Goal: Task Accomplishment & Management: Use online tool/utility

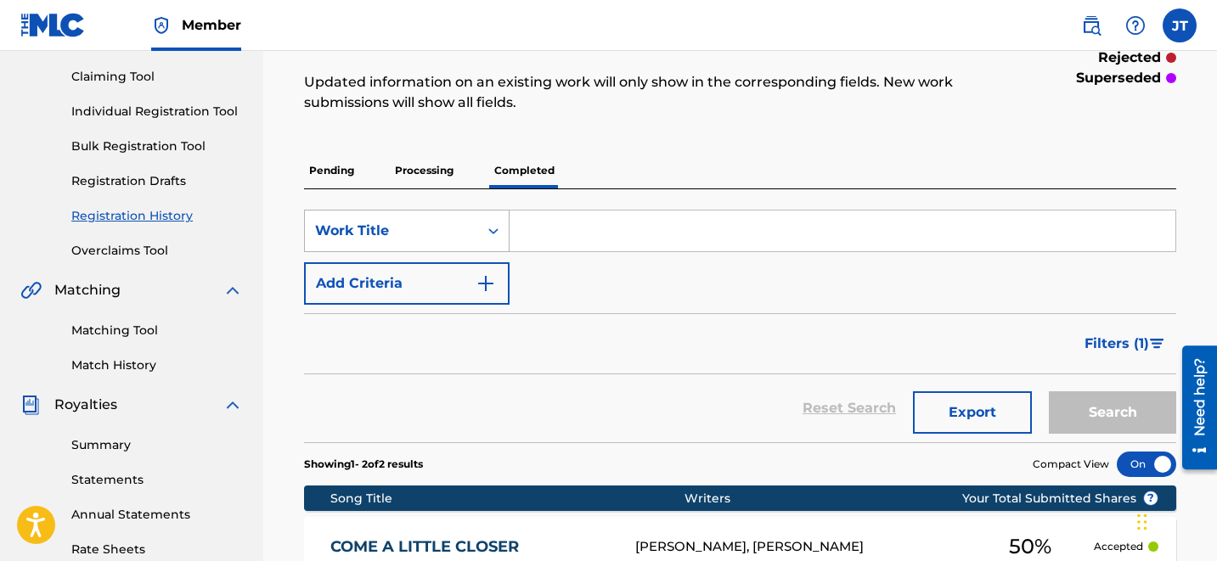
scroll to position [163, 0]
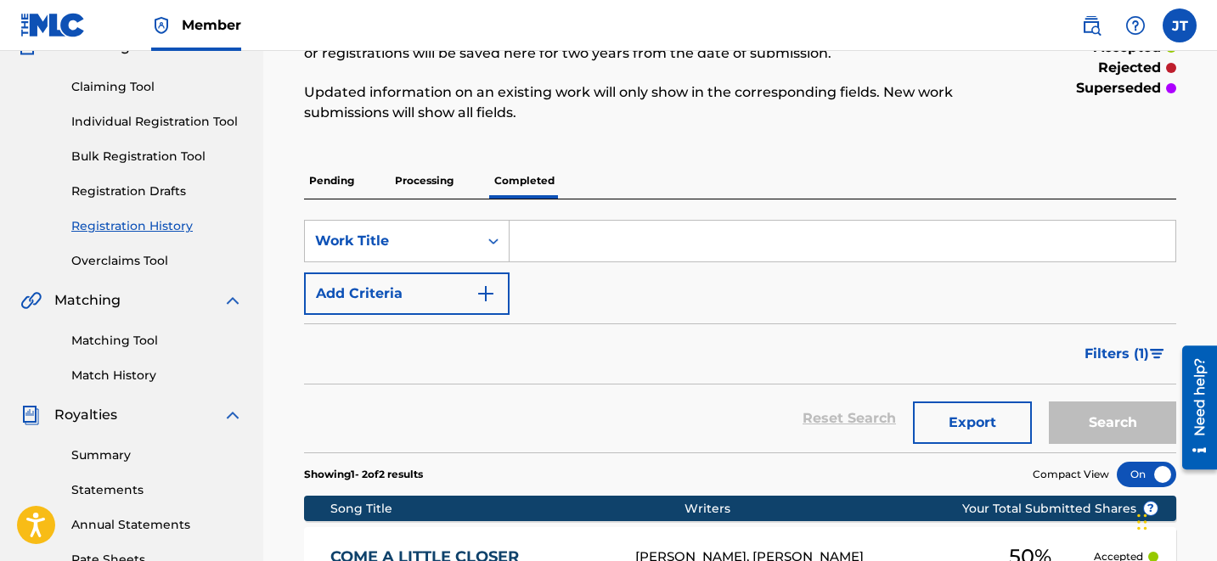
click at [413, 180] on p "Processing" at bounding box center [424, 181] width 69 height 36
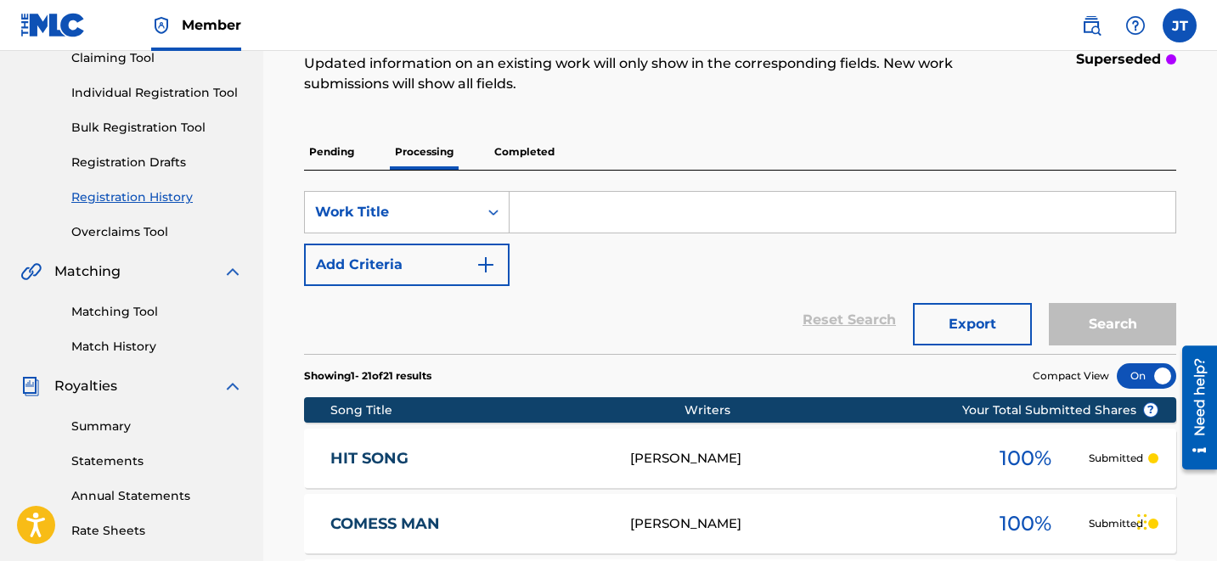
scroll to position [172, 0]
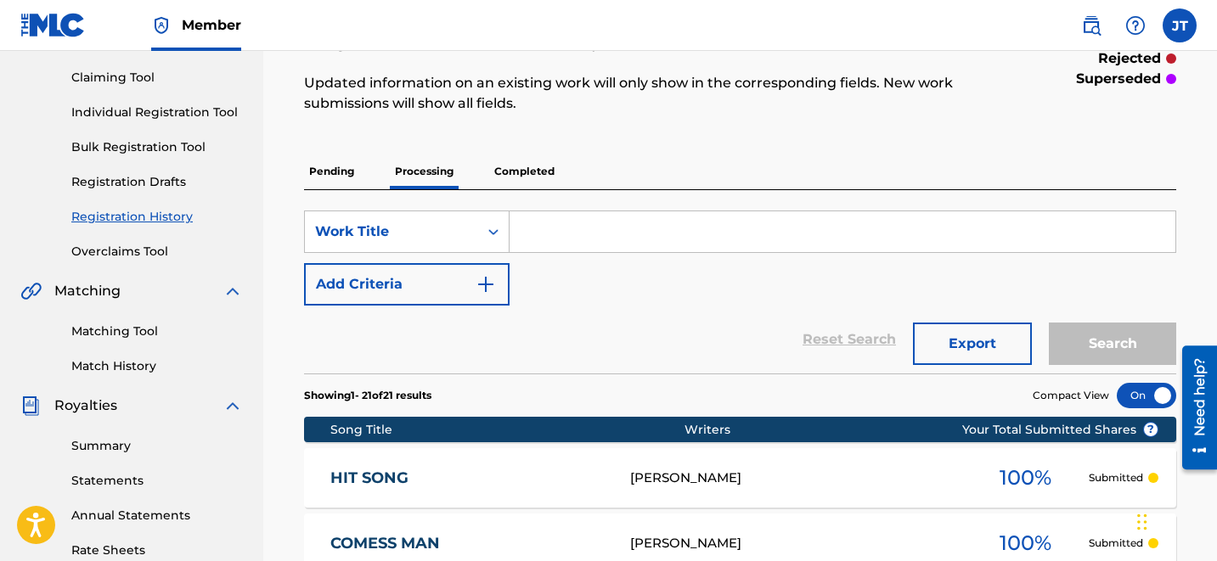
click at [136, 113] on link "Individual Registration Tool" at bounding box center [157, 113] width 172 height 18
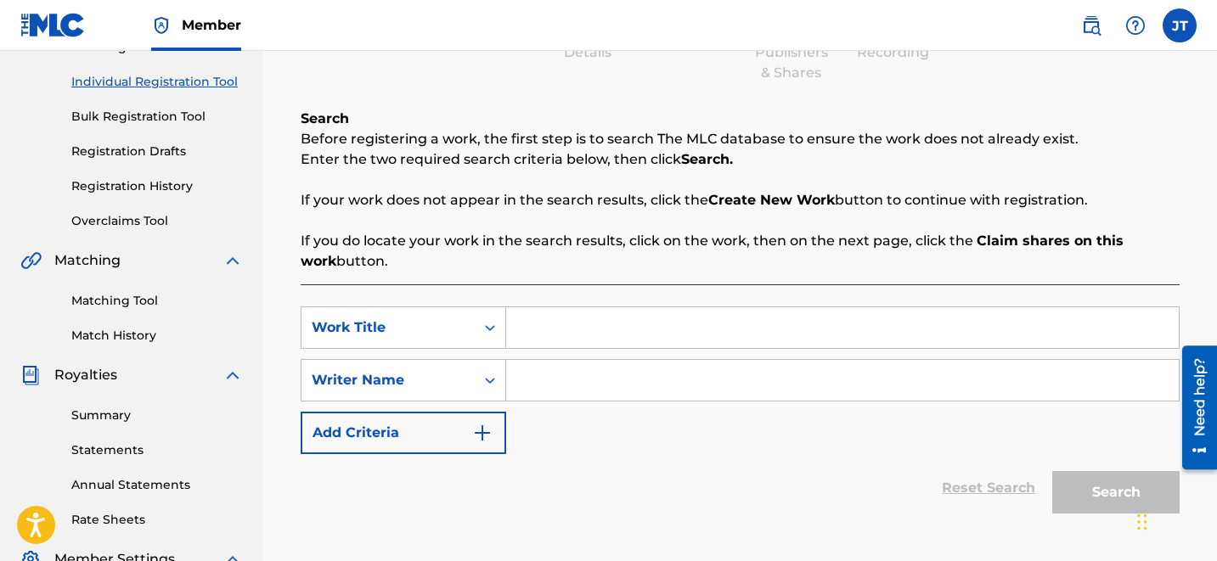
scroll to position [206, 0]
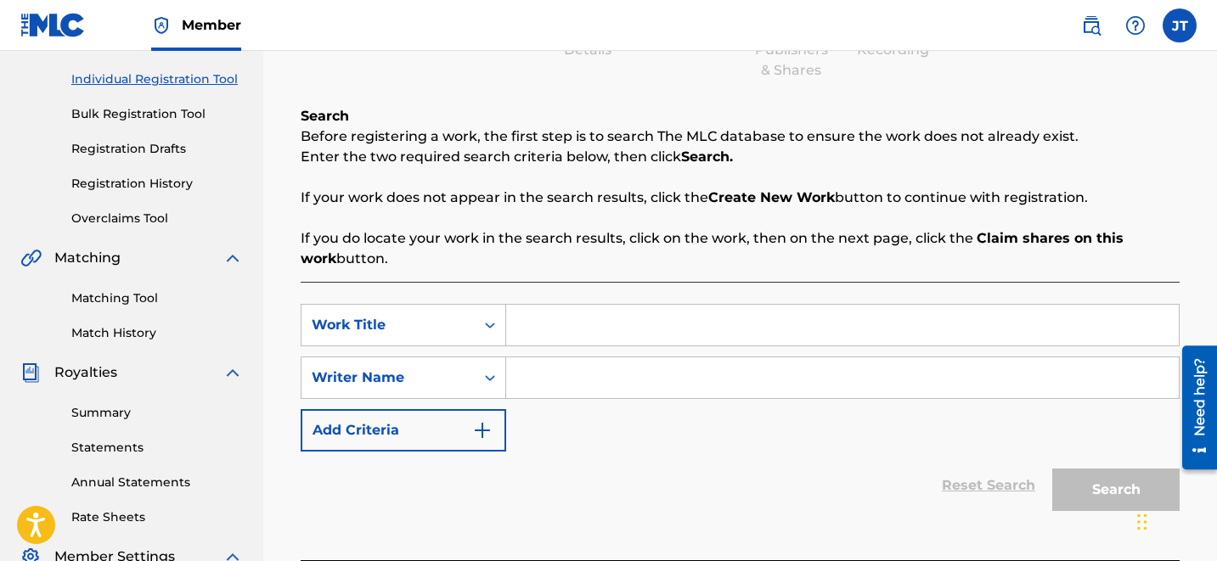
click at [134, 298] on link "Matching Tool" at bounding box center [157, 299] width 172 height 18
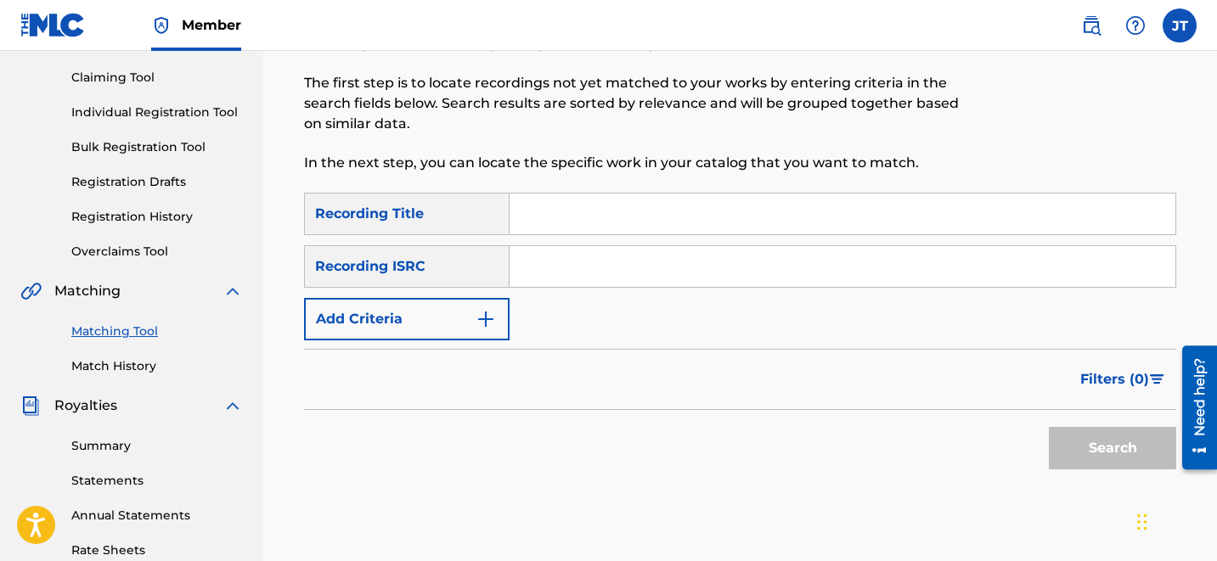
scroll to position [171, 0]
click at [554, 220] on input "Search Form" at bounding box center [843, 215] width 666 height 41
click at [552, 262] on input "Search Form" at bounding box center [843, 268] width 666 height 41
click at [493, 321] on img "Search Form" at bounding box center [486, 321] width 20 height 20
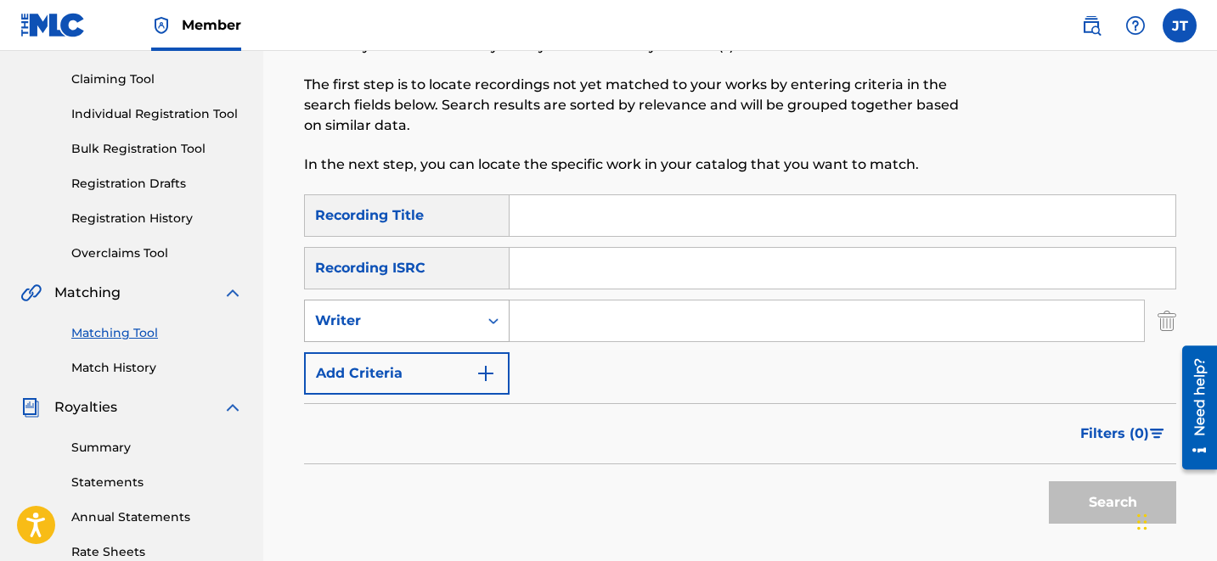
click at [487, 322] on icon "Search Form" at bounding box center [493, 321] width 17 height 17
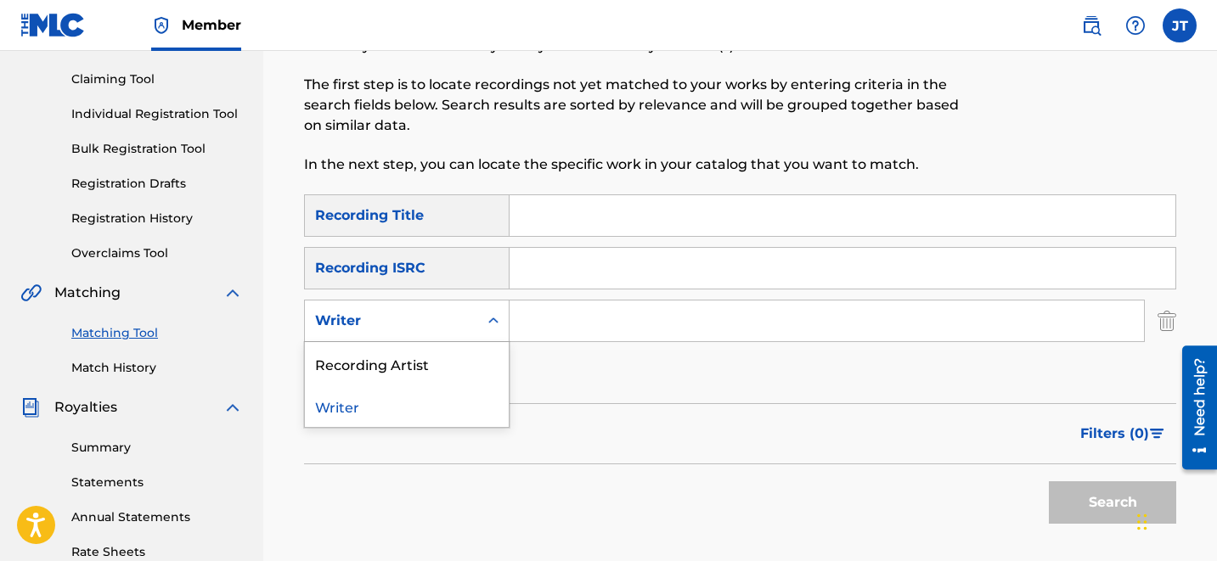
click at [555, 217] on input "Search Form" at bounding box center [843, 215] width 666 height 41
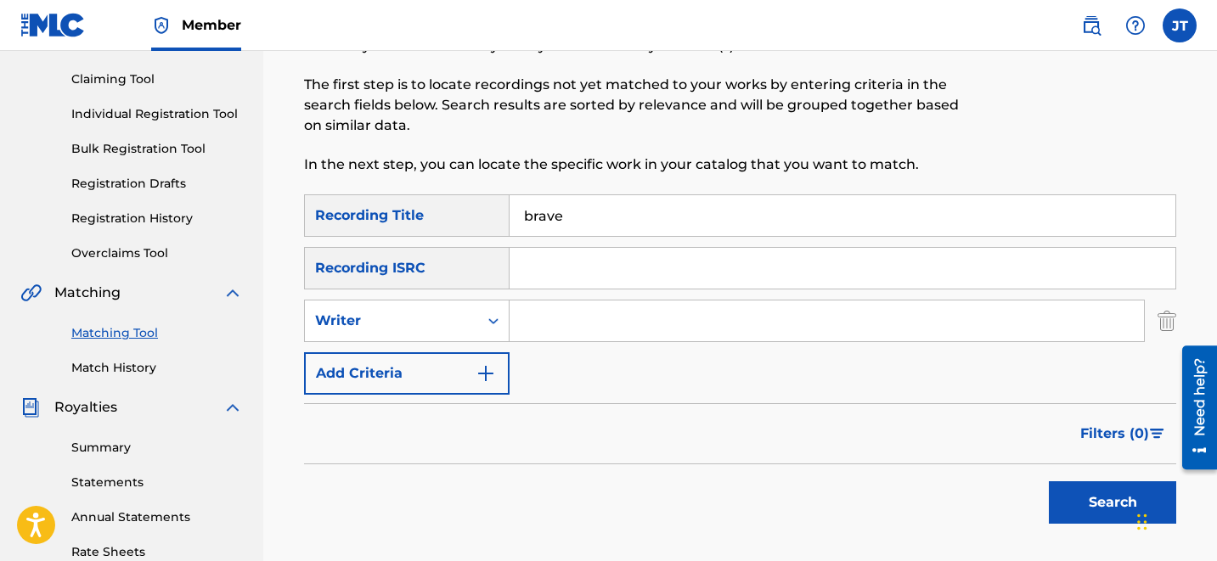
type input "brave"
click at [592, 274] on input "Search Form" at bounding box center [843, 268] width 666 height 41
paste input "VCA010400157"
type input "VCA010400157"
click at [556, 315] on input "Search Form" at bounding box center [827, 321] width 635 height 41
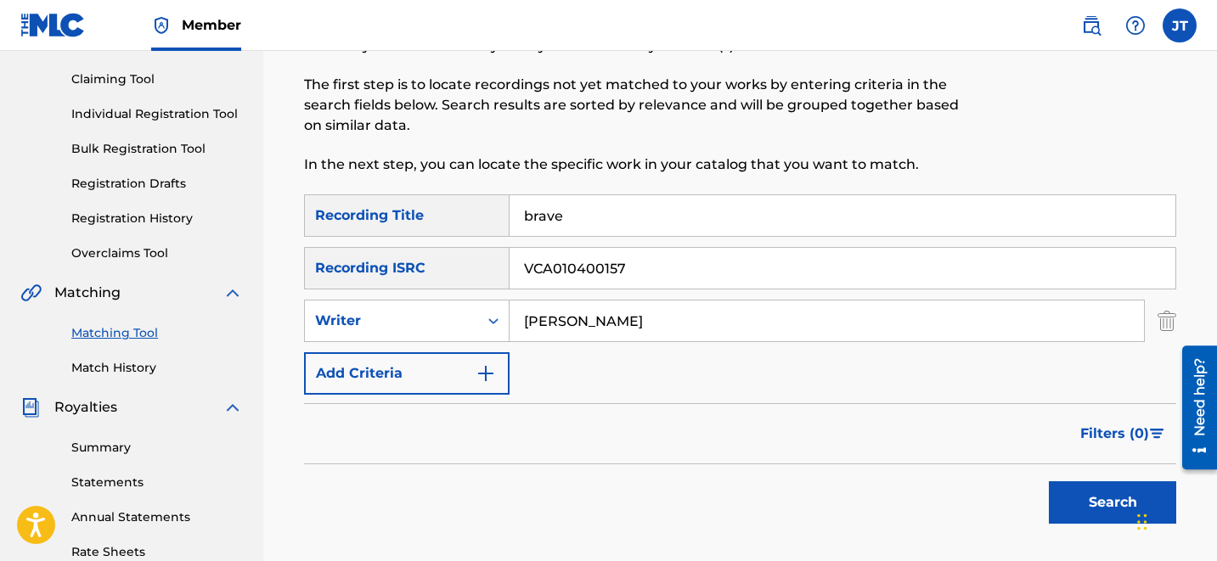
type input "[PERSON_NAME]"
click at [492, 378] on img "Search Form" at bounding box center [486, 374] width 20 height 20
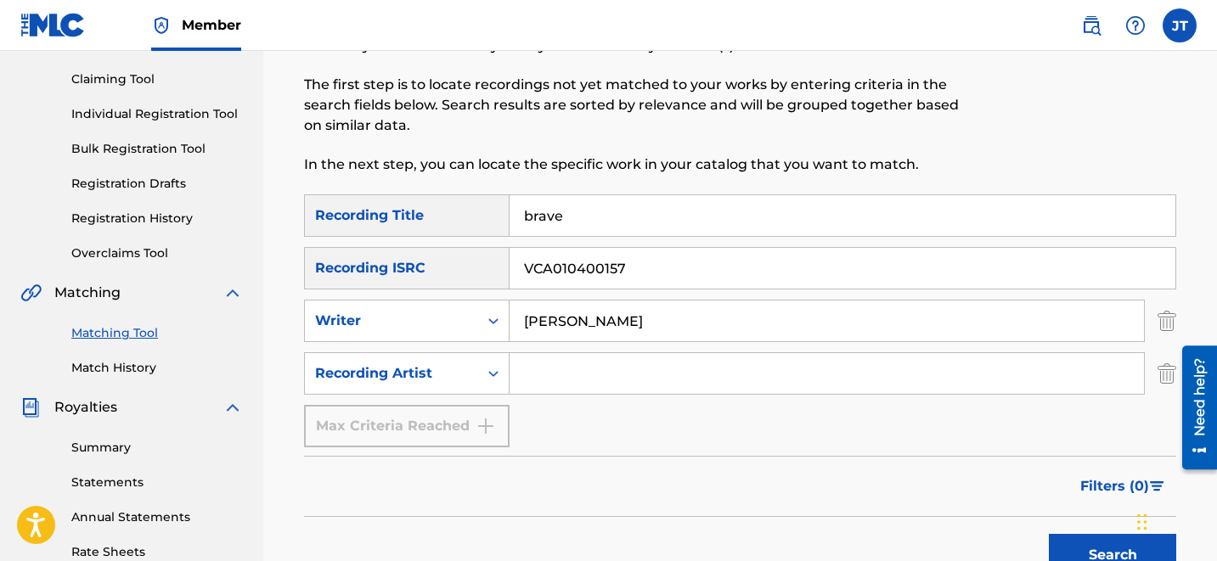
click at [561, 390] on input "Search Form" at bounding box center [827, 373] width 635 height 41
type input "dynamite"
click at [1088, 550] on button "Search" at bounding box center [1112, 555] width 127 height 42
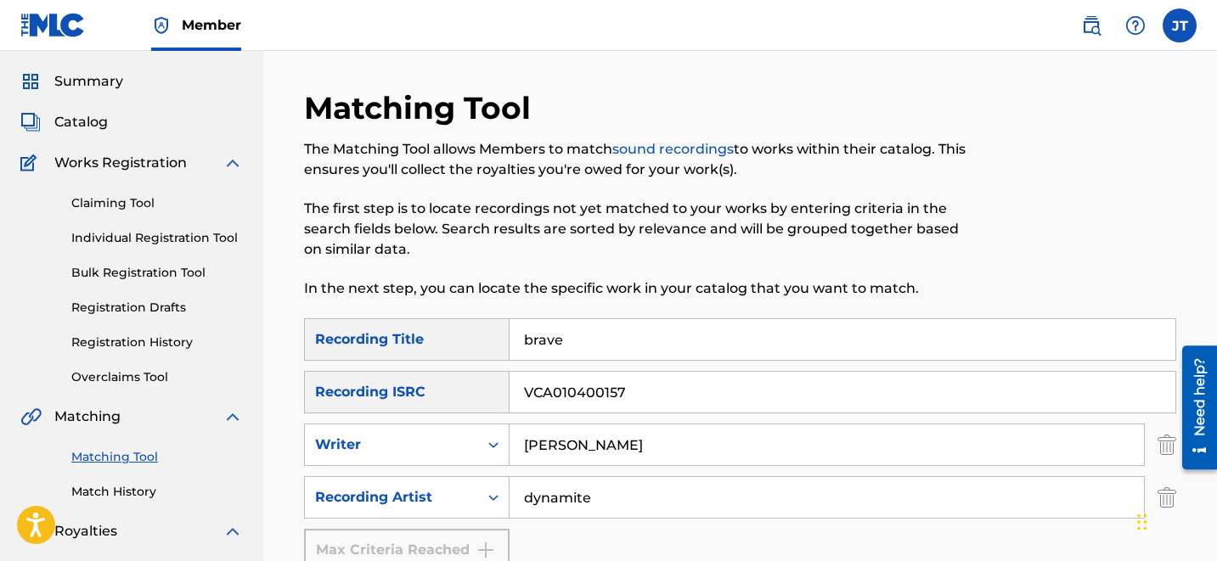
scroll to position [59, 0]
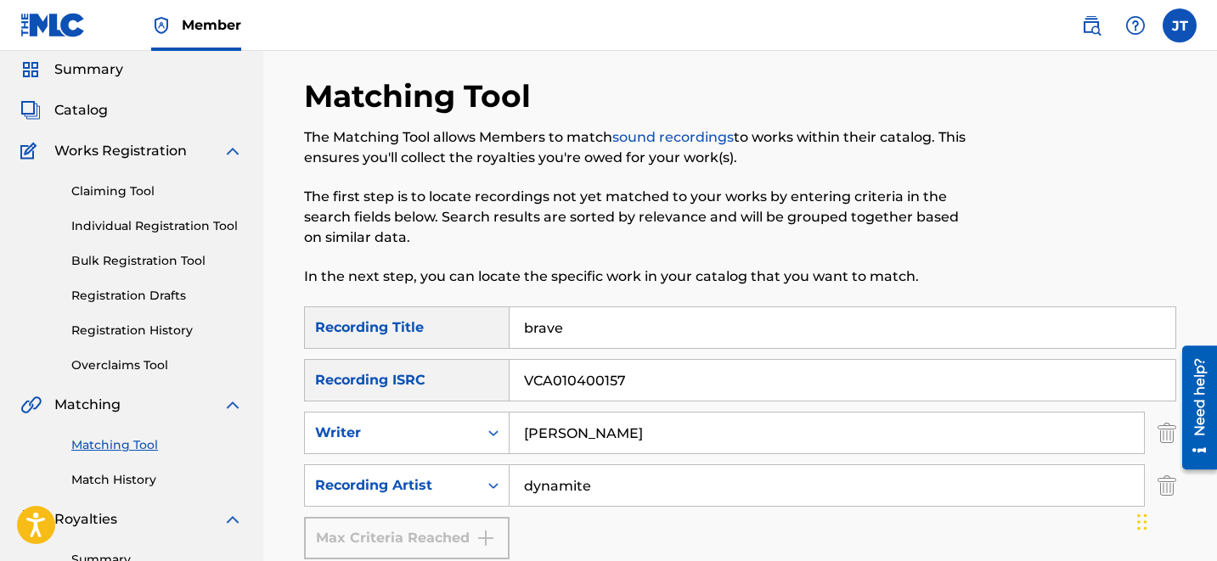
click at [162, 294] on link "Registration Drafts" at bounding box center [157, 296] width 172 height 18
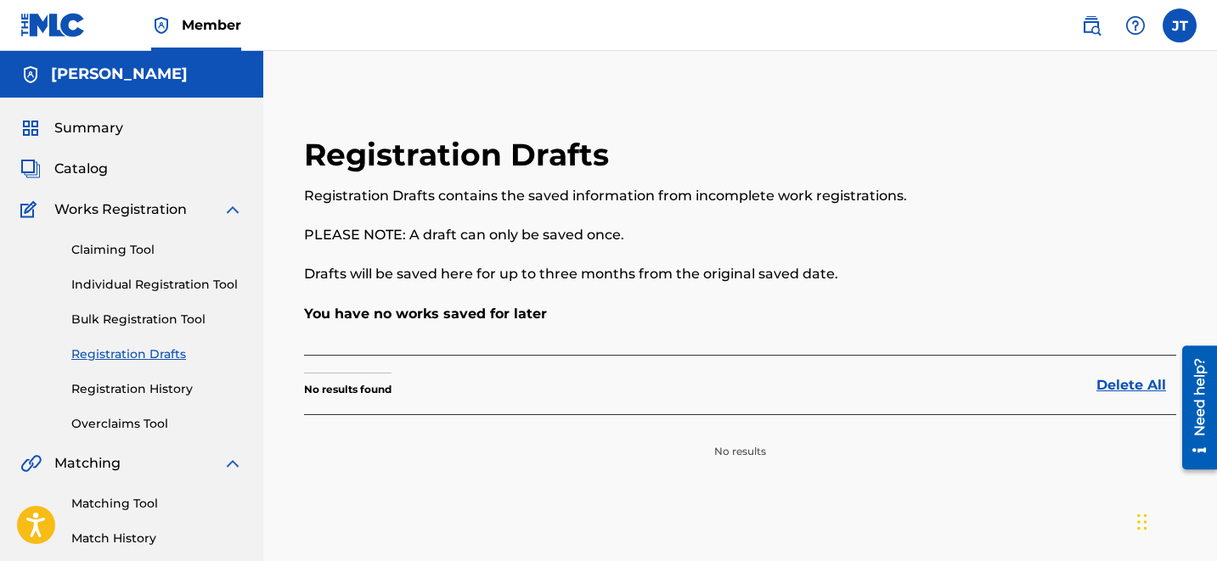
click at [81, 174] on span "Catalog" at bounding box center [81, 169] width 54 height 20
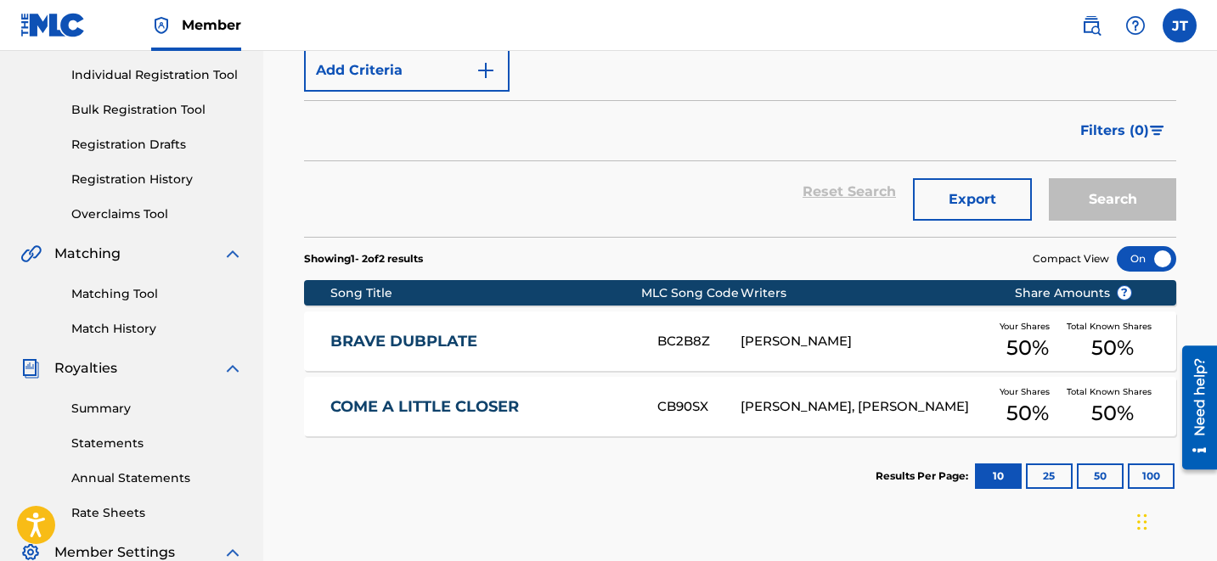
scroll to position [205, 0]
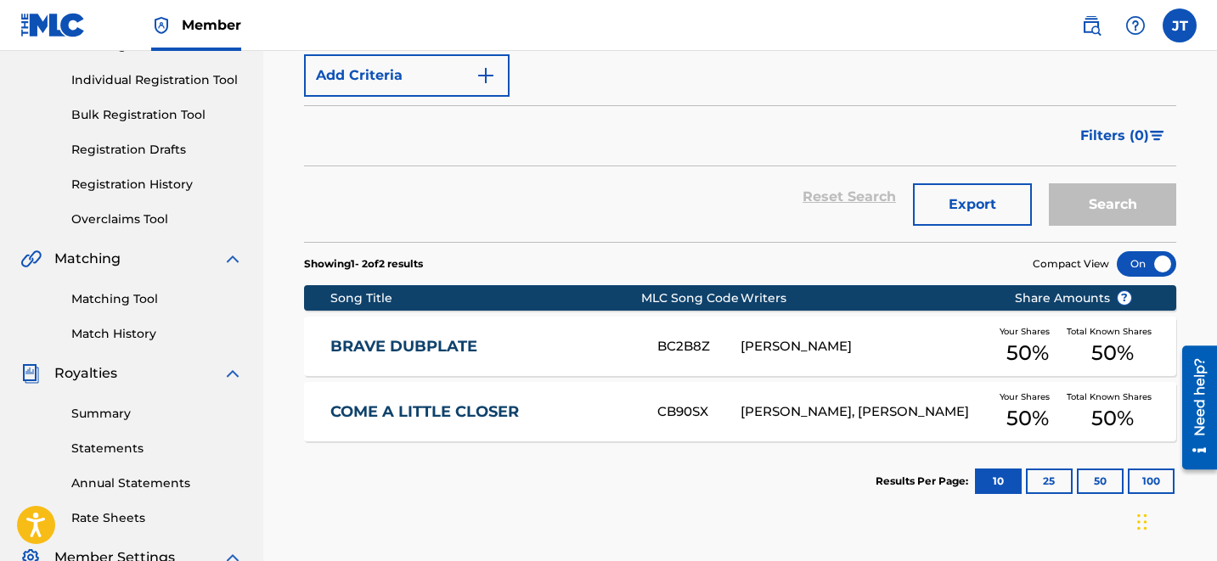
click at [146, 79] on link "Individual Registration Tool" at bounding box center [157, 80] width 172 height 18
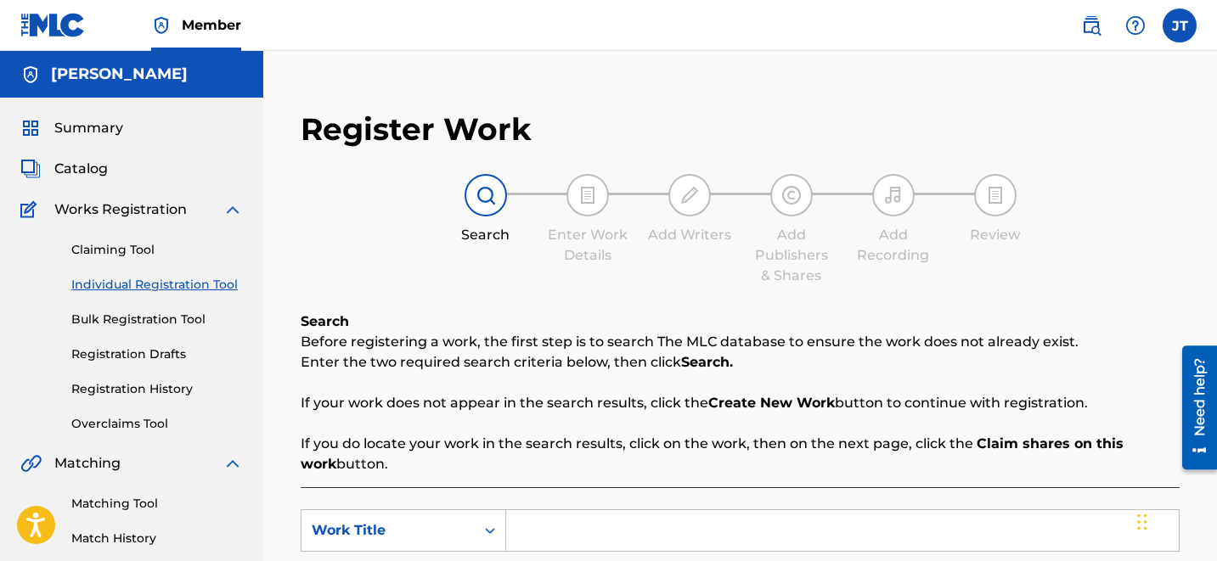
click at [99, 172] on span "Catalog" at bounding box center [81, 169] width 54 height 20
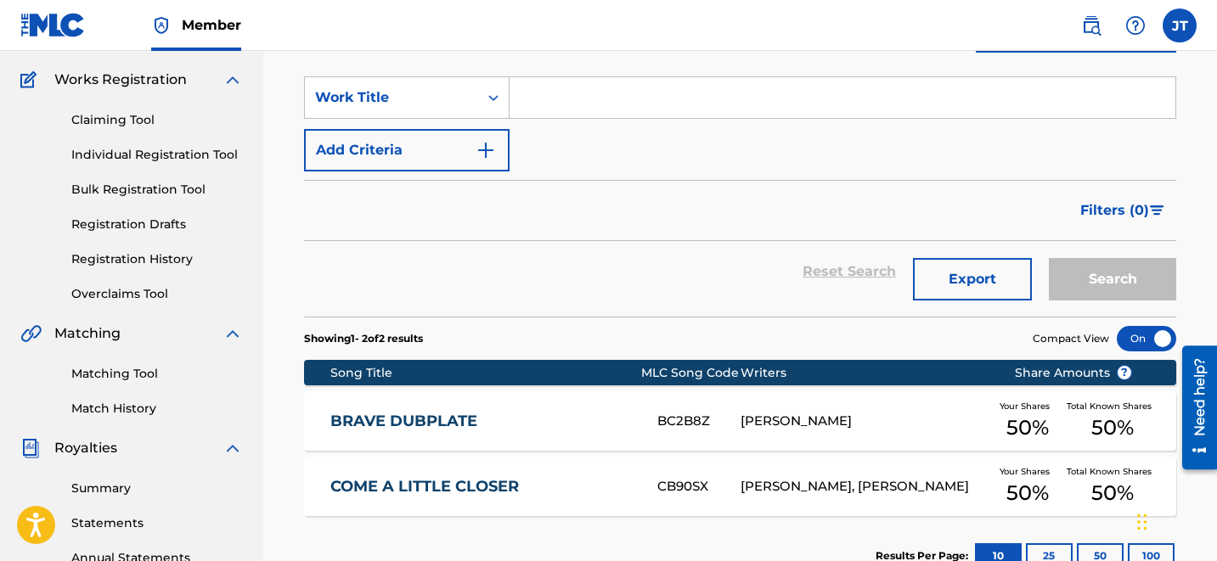
scroll to position [112, 0]
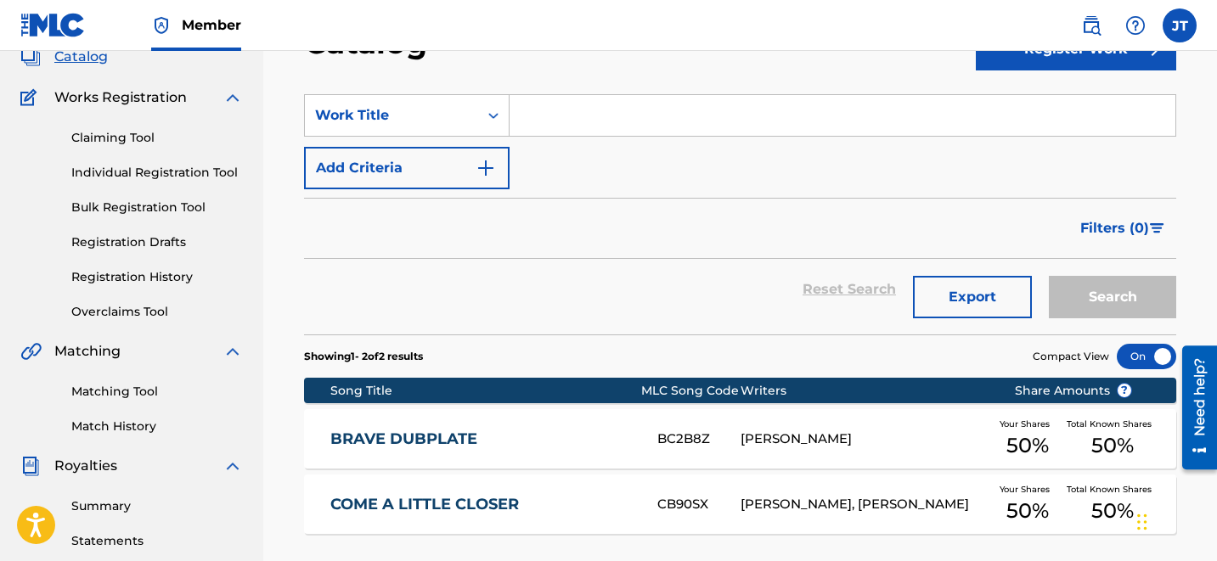
click at [139, 174] on link "Individual Registration Tool" at bounding box center [157, 173] width 172 height 18
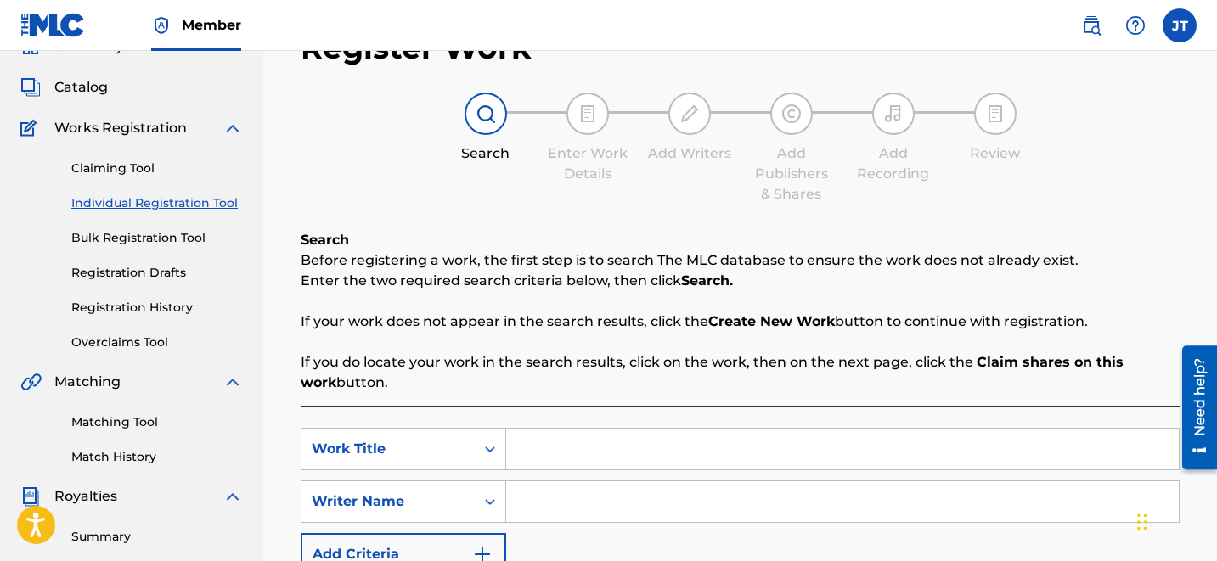
scroll to position [82, 0]
click at [155, 270] on link "Registration Drafts" at bounding box center [157, 272] width 172 height 18
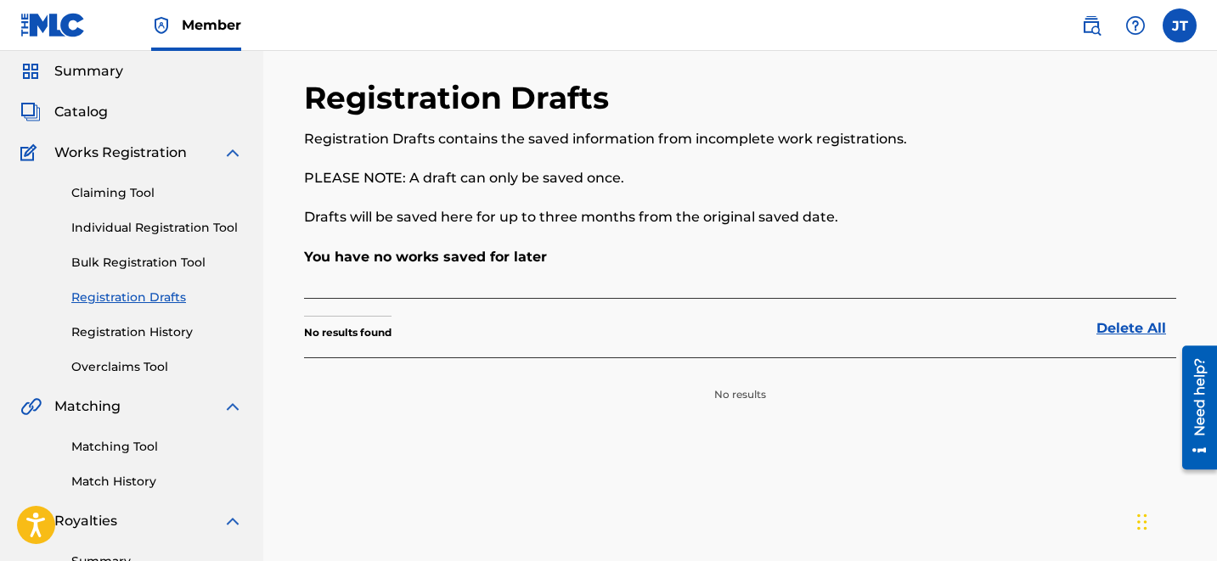
scroll to position [81, 0]
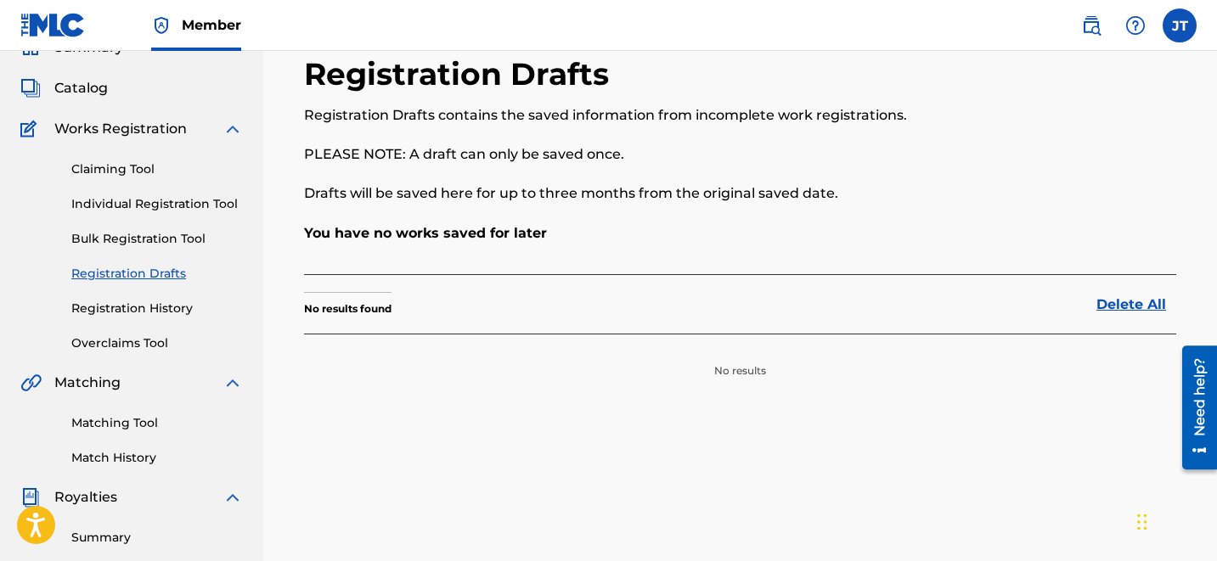
click at [111, 310] on link "Registration History" at bounding box center [157, 309] width 172 height 18
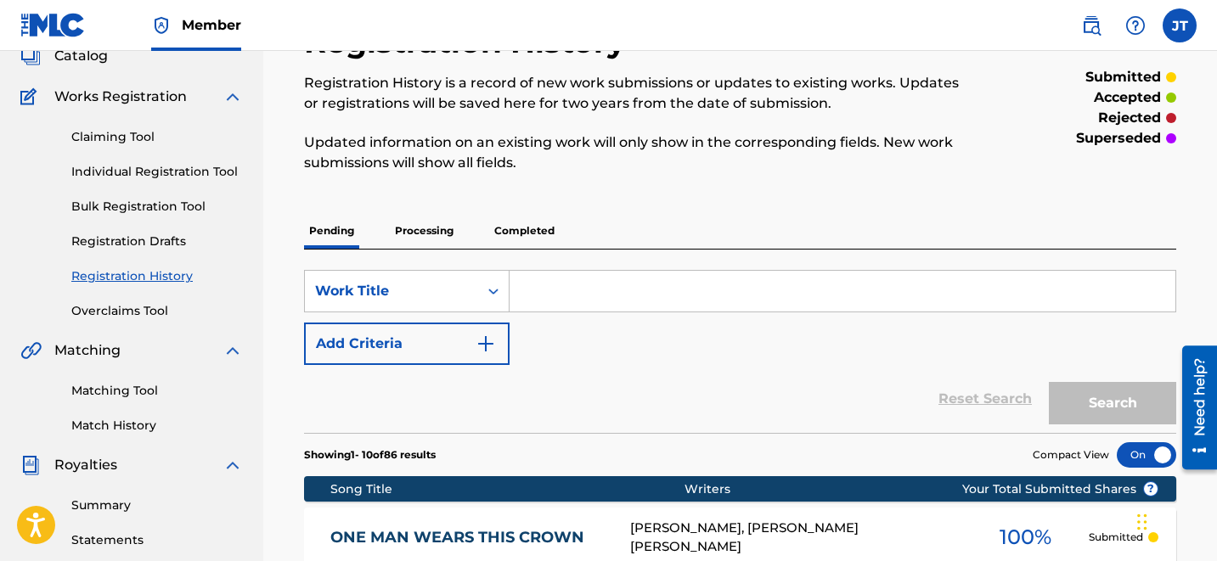
scroll to position [247, 0]
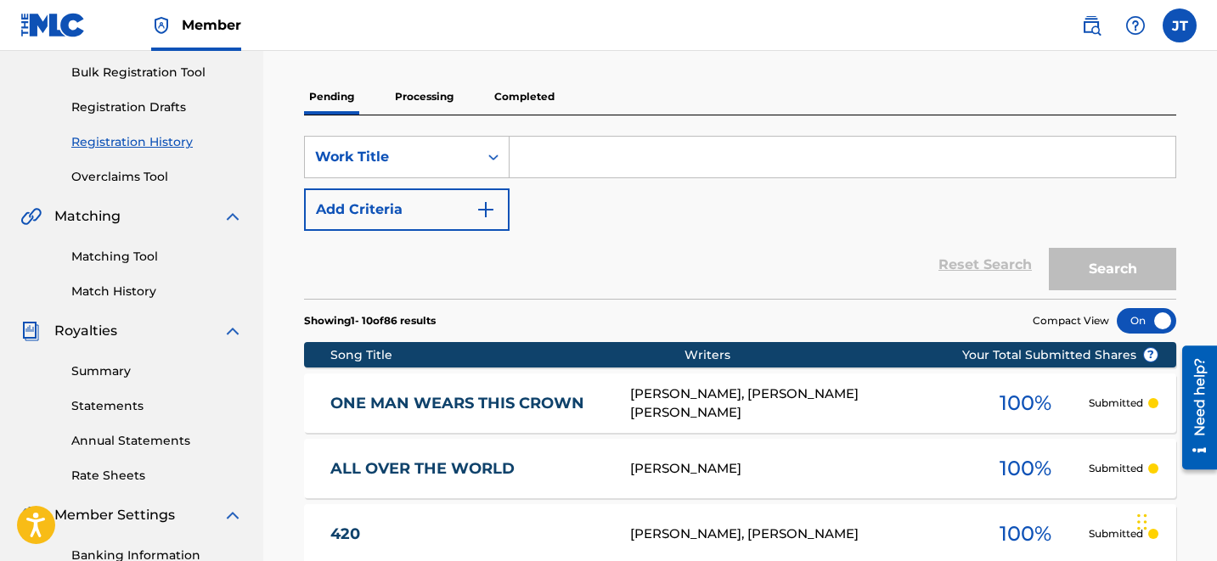
click at [112, 262] on link "Matching Tool" at bounding box center [157, 257] width 172 height 18
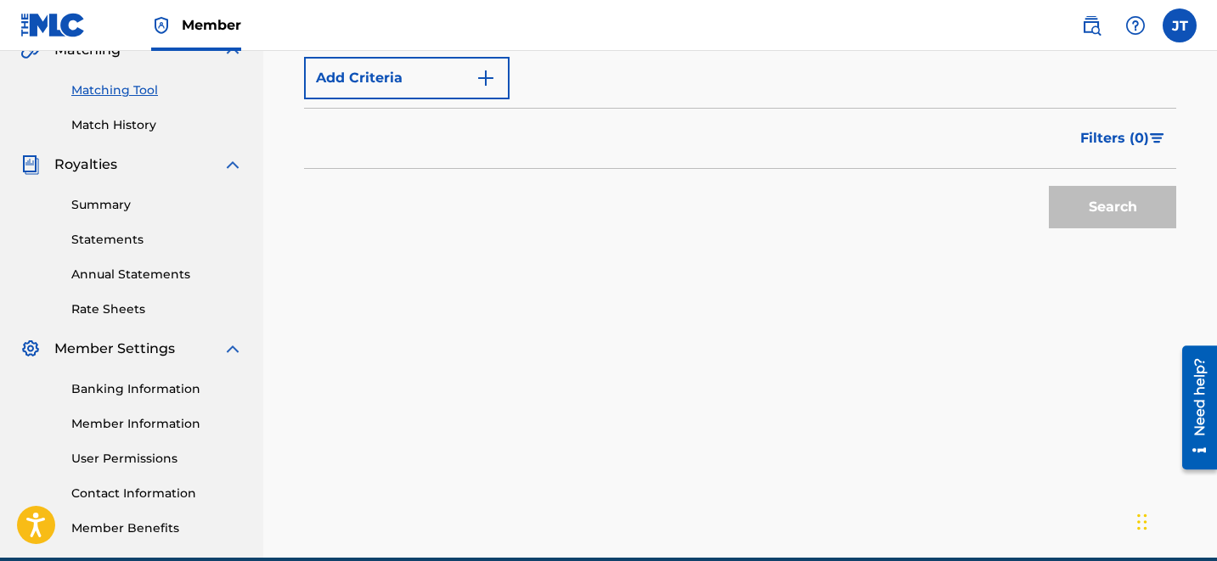
scroll to position [492, 0]
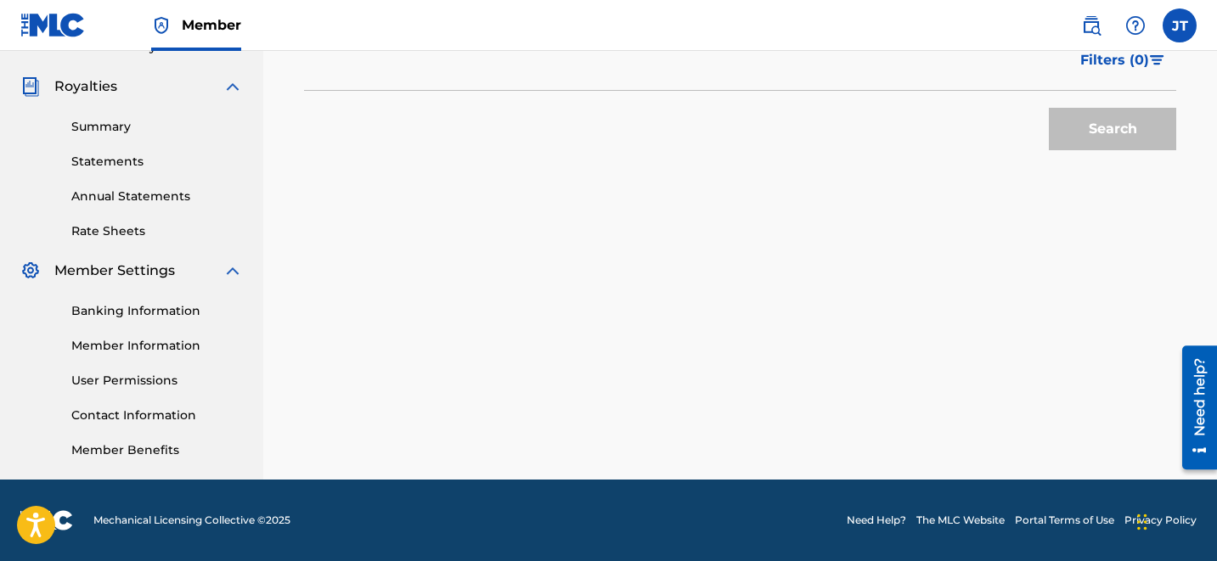
click at [118, 451] on link "Member Benefits" at bounding box center [157, 451] width 172 height 18
click at [143, 418] on link "Contact Information" at bounding box center [157, 416] width 172 height 18
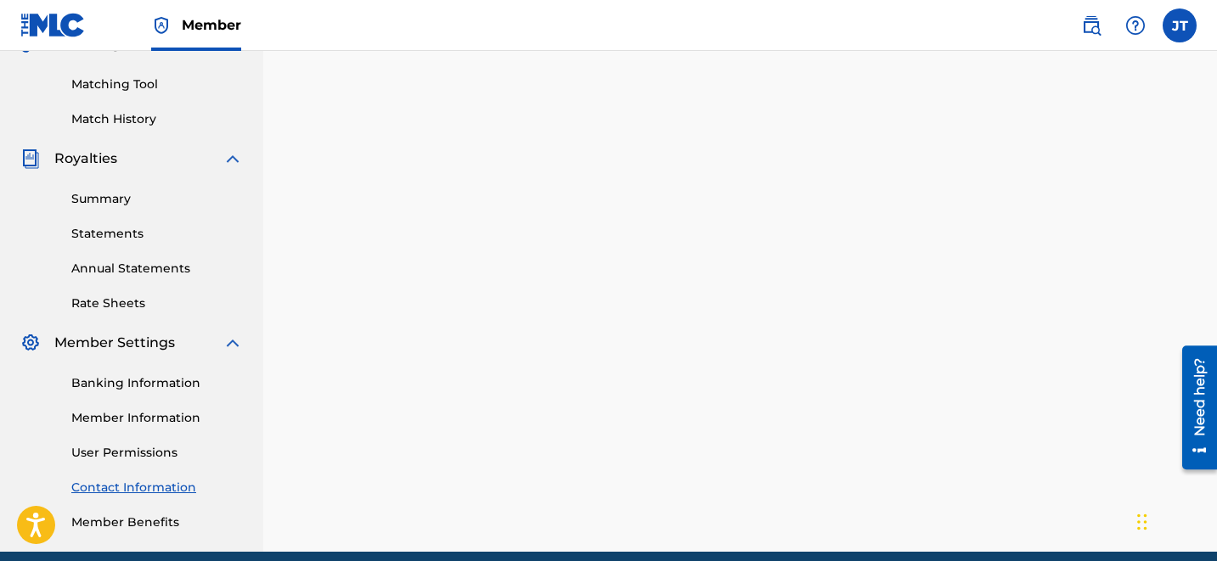
scroll to position [422, 0]
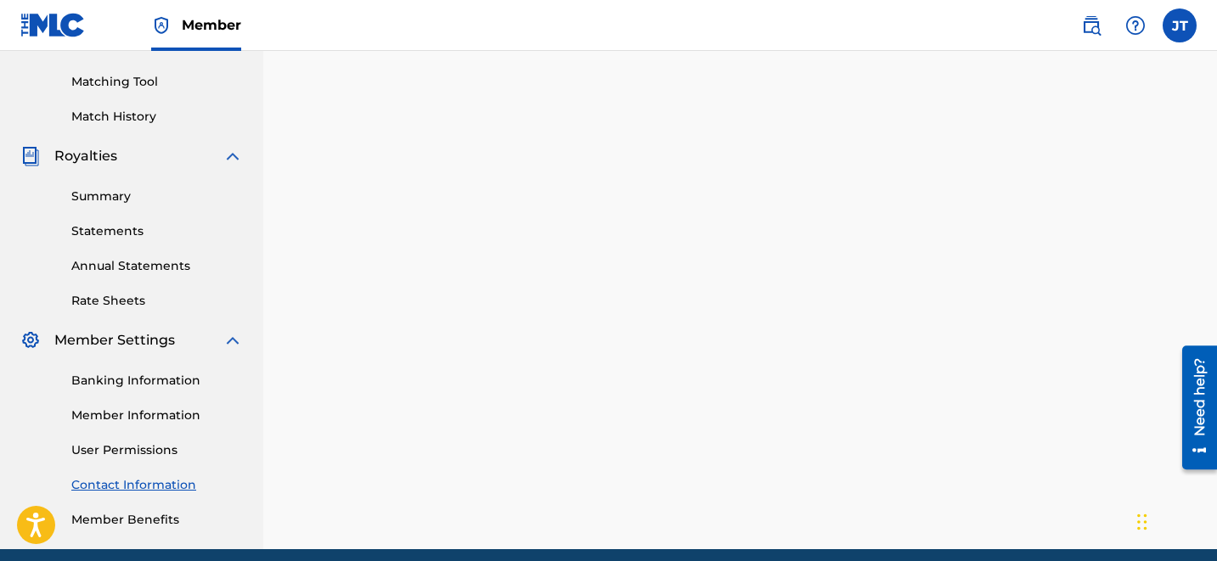
click at [123, 416] on link "Member Information" at bounding box center [157, 416] width 172 height 18
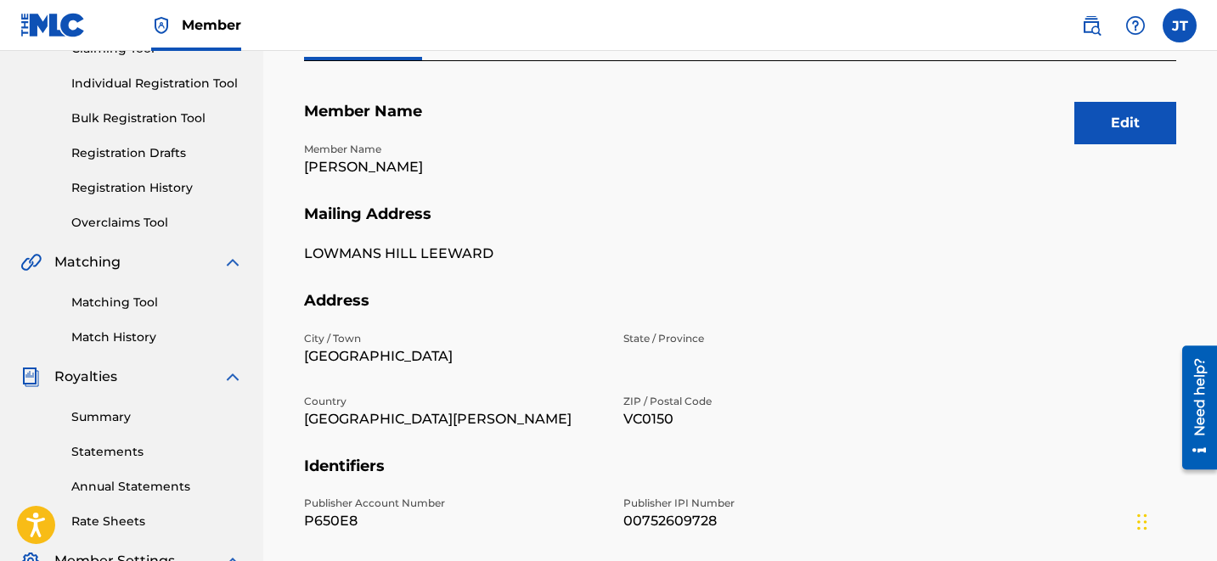
scroll to position [204, 0]
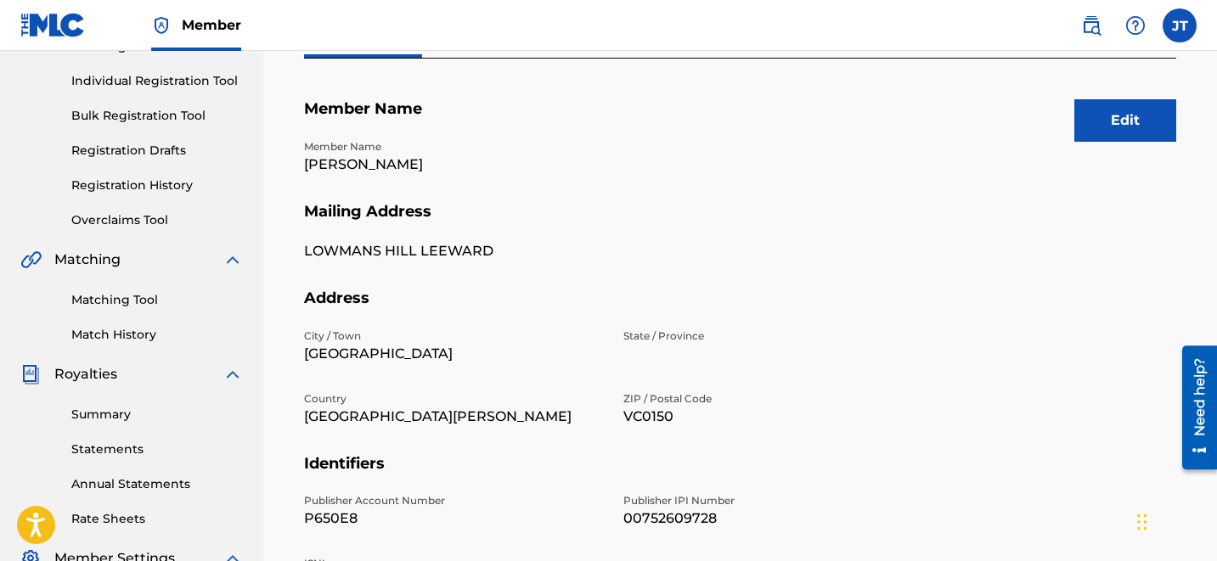
click at [116, 303] on link "Matching Tool" at bounding box center [157, 300] width 172 height 18
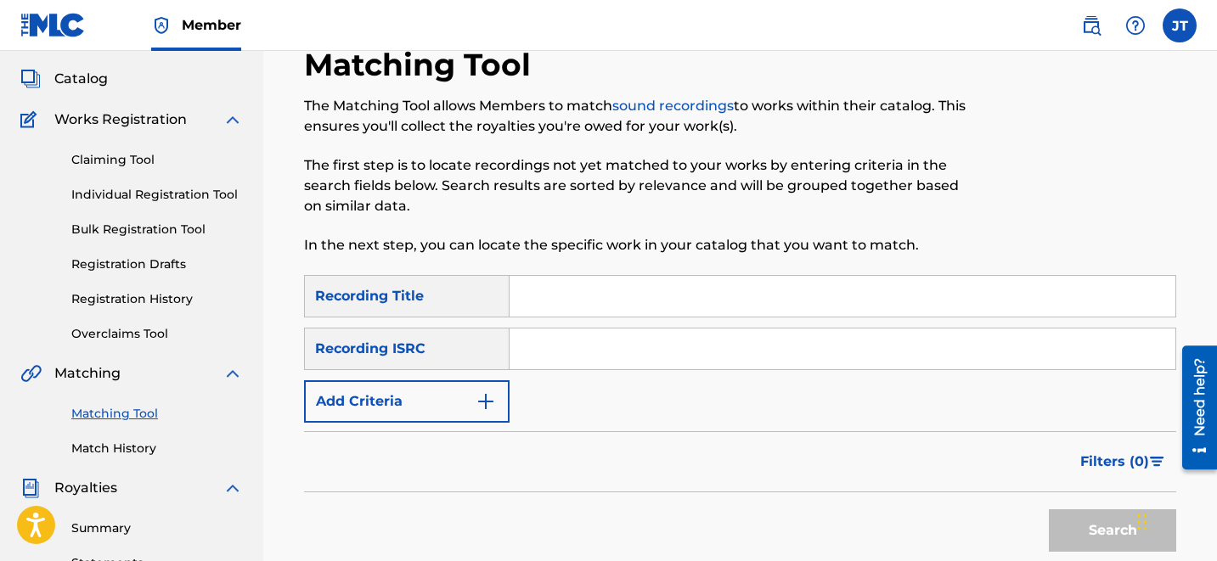
scroll to position [89, 0]
click at [119, 260] on link "Registration Drafts" at bounding box center [157, 266] width 172 height 18
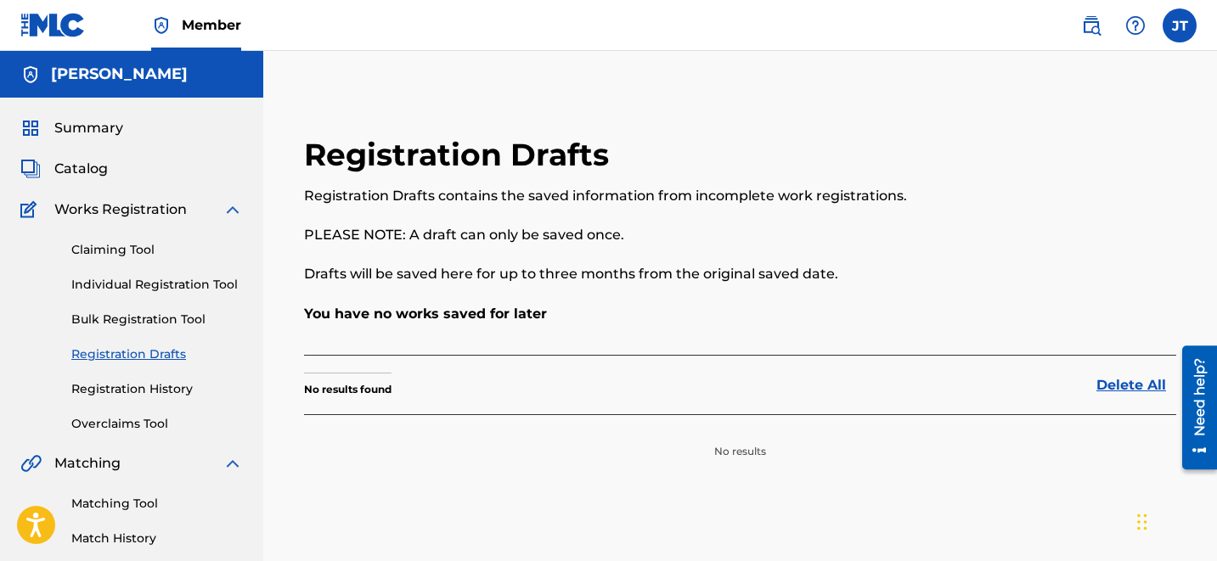
click at [111, 285] on link "Individual Registration Tool" at bounding box center [157, 285] width 172 height 18
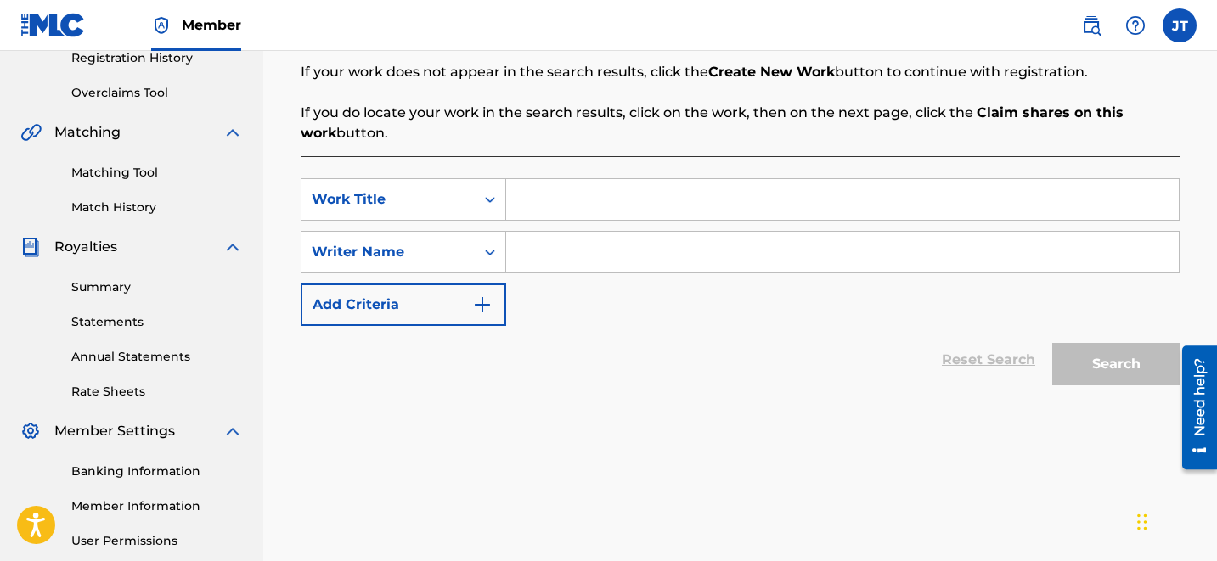
scroll to position [307, 0]
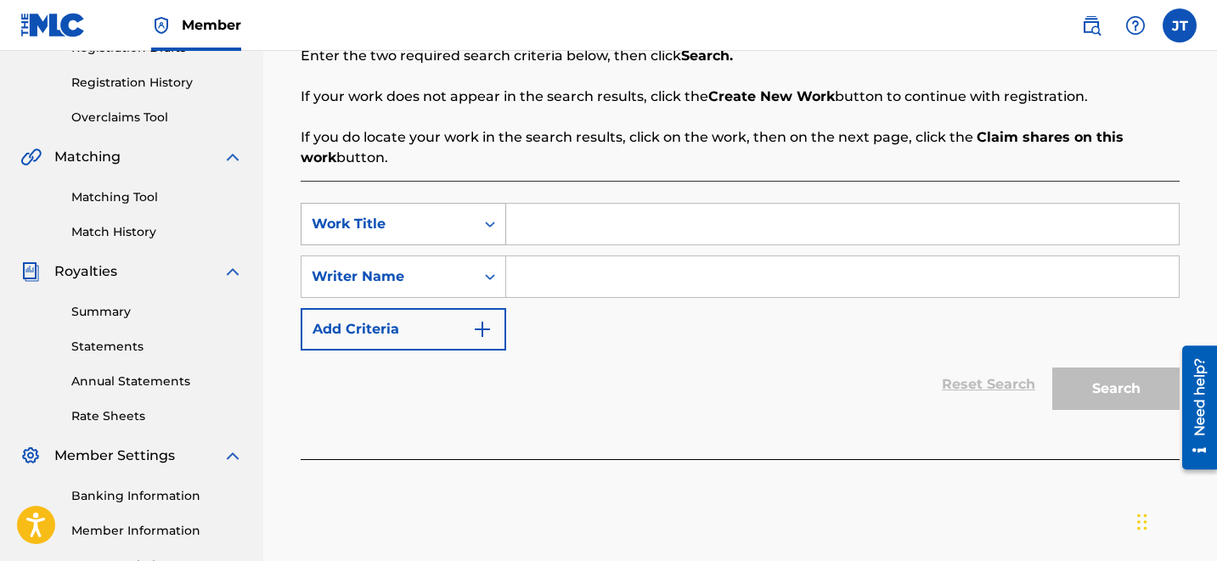
click at [479, 229] on div "Search Form" at bounding box center [490, 224] width 31 height 31
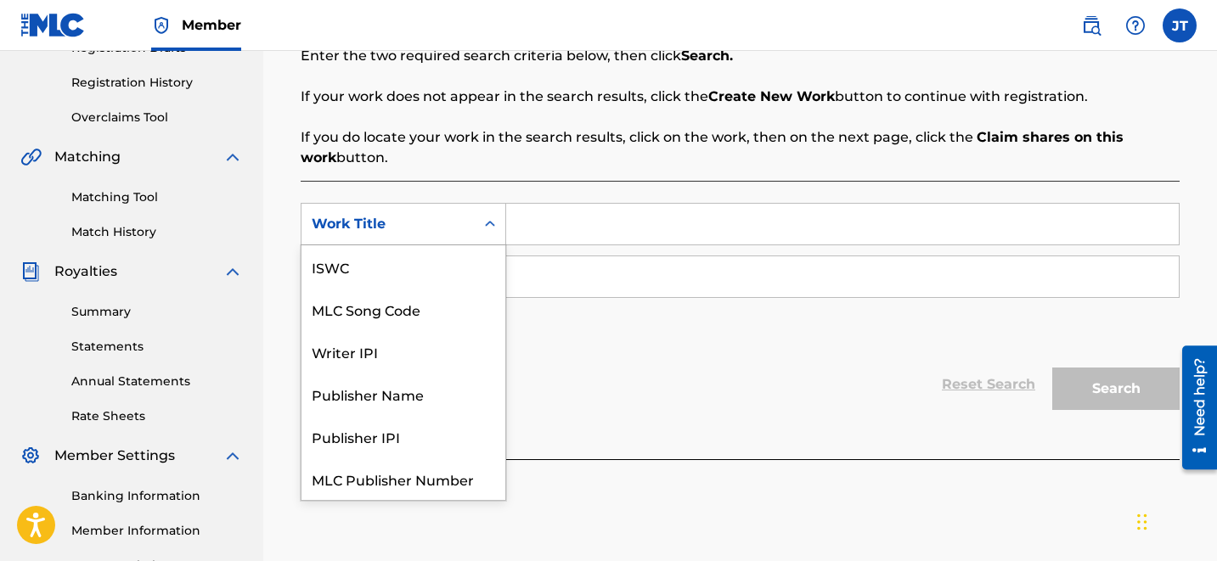
scroll to position [42, 0]
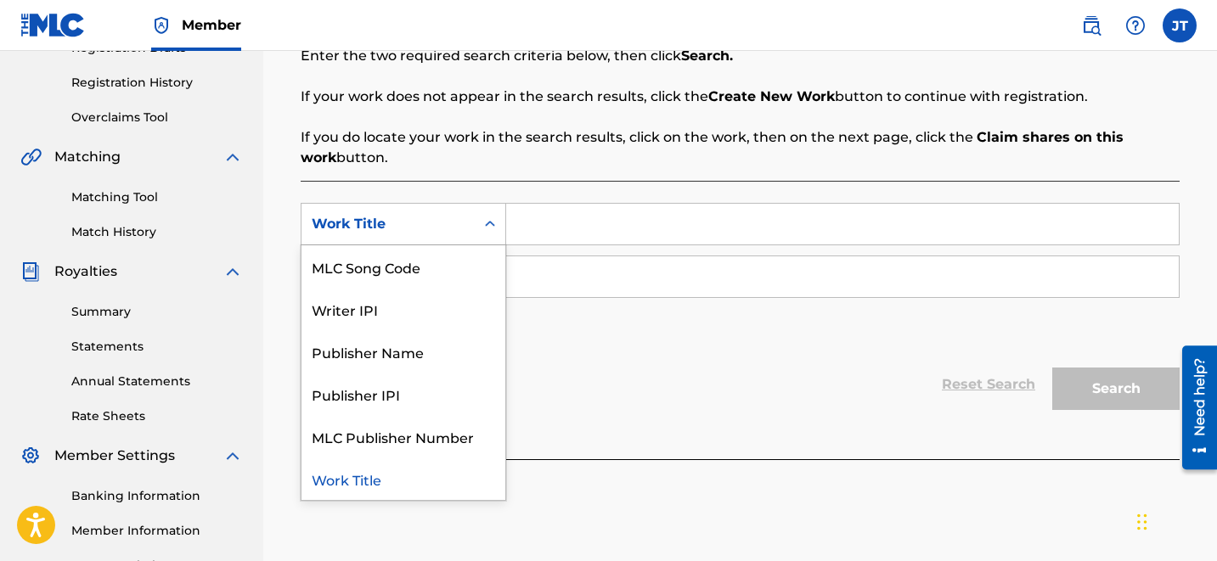
click at [389, 493] on div "Work Title" at bounding box center [404, 479] width 204 height 42
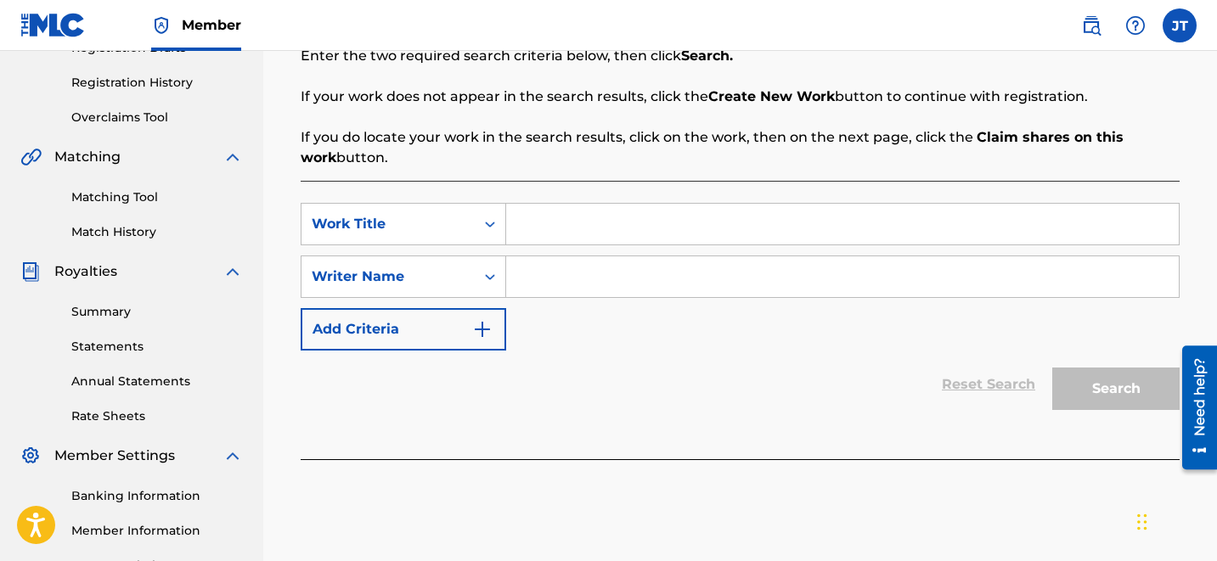
click at [556, 230] on input "Search Form" at bounding box center [842, 224] width 673 height 41
type input "brave"
click at [522, 308] on div "SearchWithCriteria48c397e1-457f-4fa2-bf50-010bd2eb73cf Work Title brave brave d…" at bounding box center [740, 277] width 879 height 148
click at [551, 284] on input "Search Form" at bounding box center [842, 277] width 673 height 41
type input "[PERSON_NAME]"
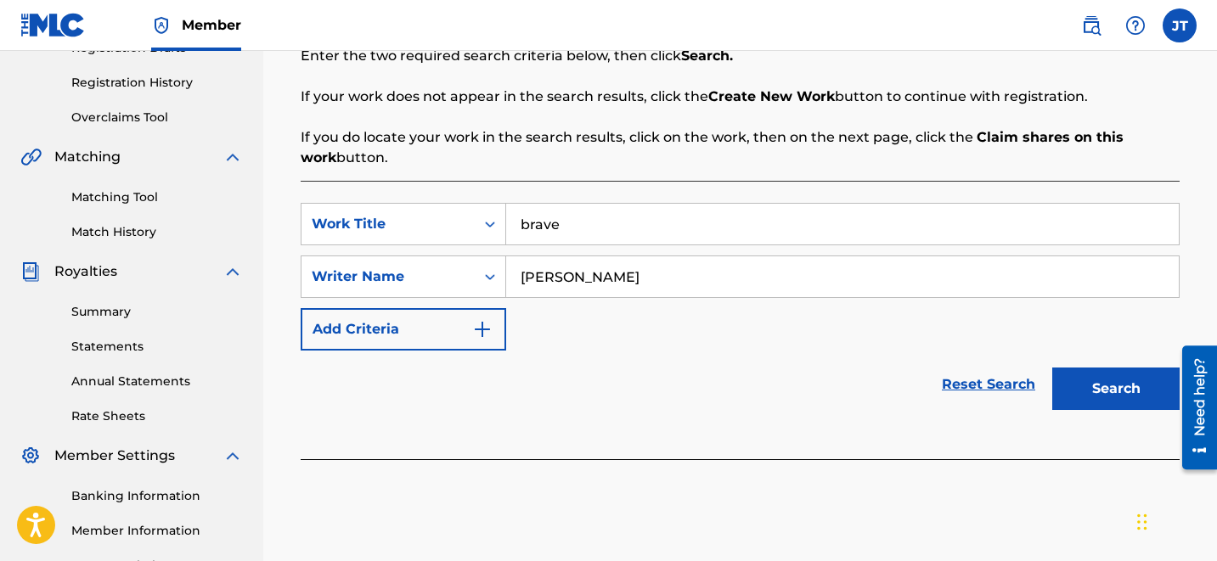
click at [1098, 401] on button "Search" at bounding box center [1115, 389] width 127 height 42
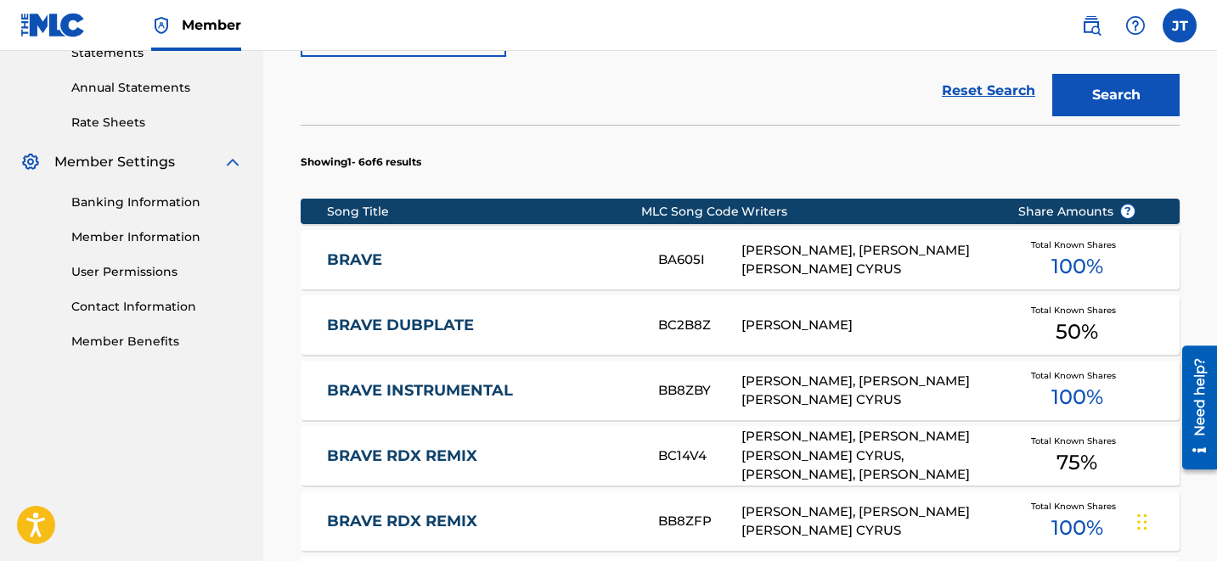
scroll to position [597, 0]
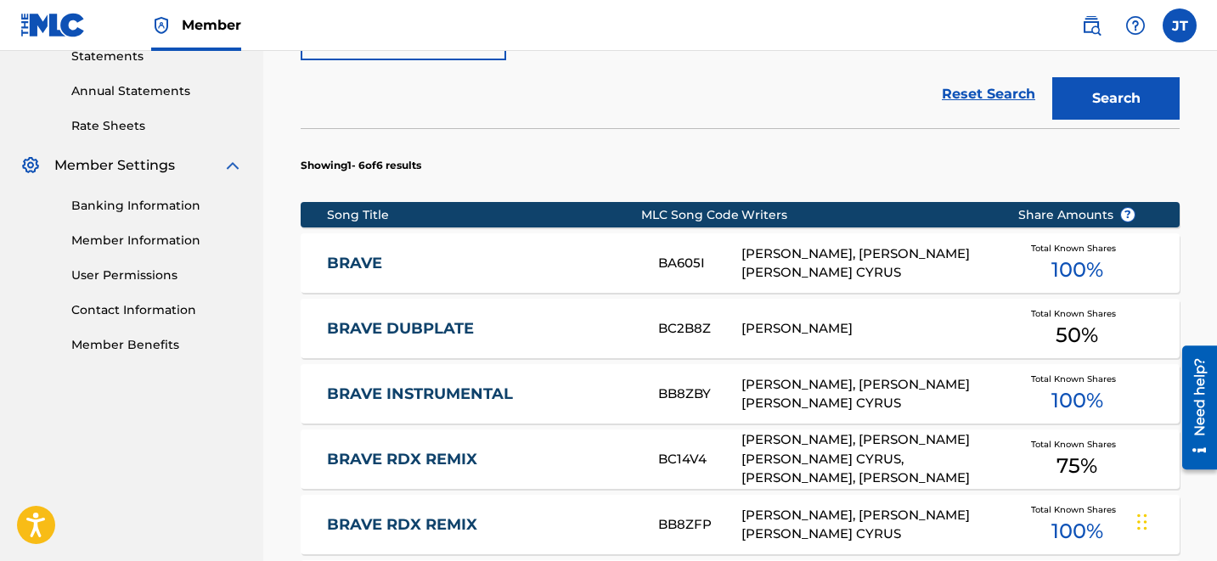
click at [368, 256] on link "BRAVE" at bounding box center [481, 264] width 308 height 20
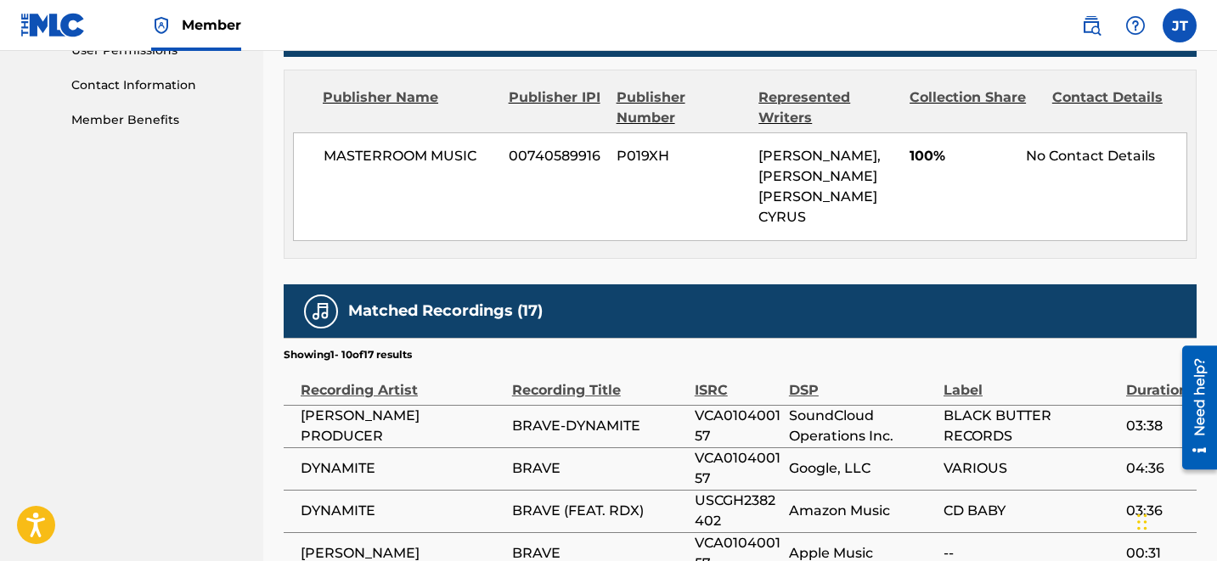
scroll to position [816, 0]
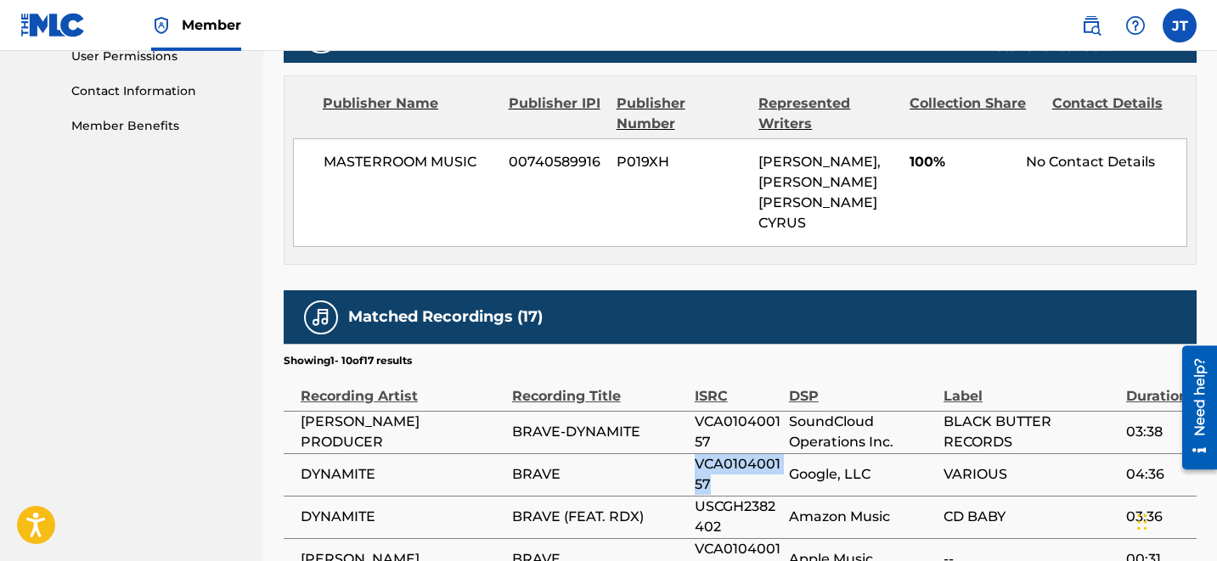
drag, startPoint x: 731, startPoint y: 415, endPoint x: 628, endPoint y: 411, distance: 102.8
click at [695, 454] on div "VCA010400157" at bounding box center [738, 474] width 86 height 41
copy span "VCA010400157"
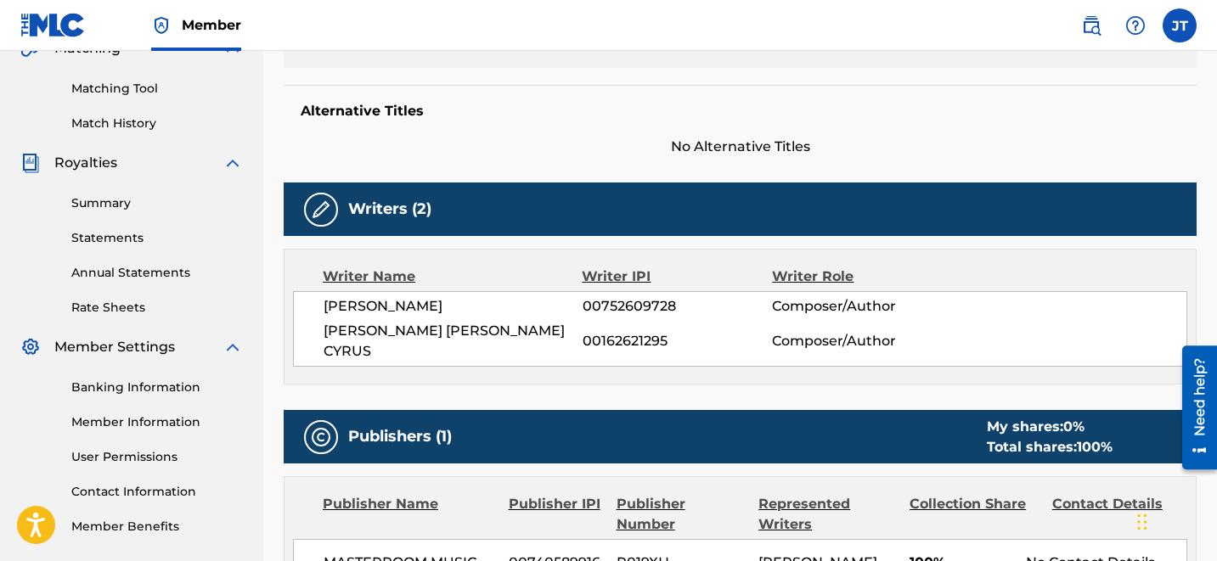
scroll to position [449, 0]
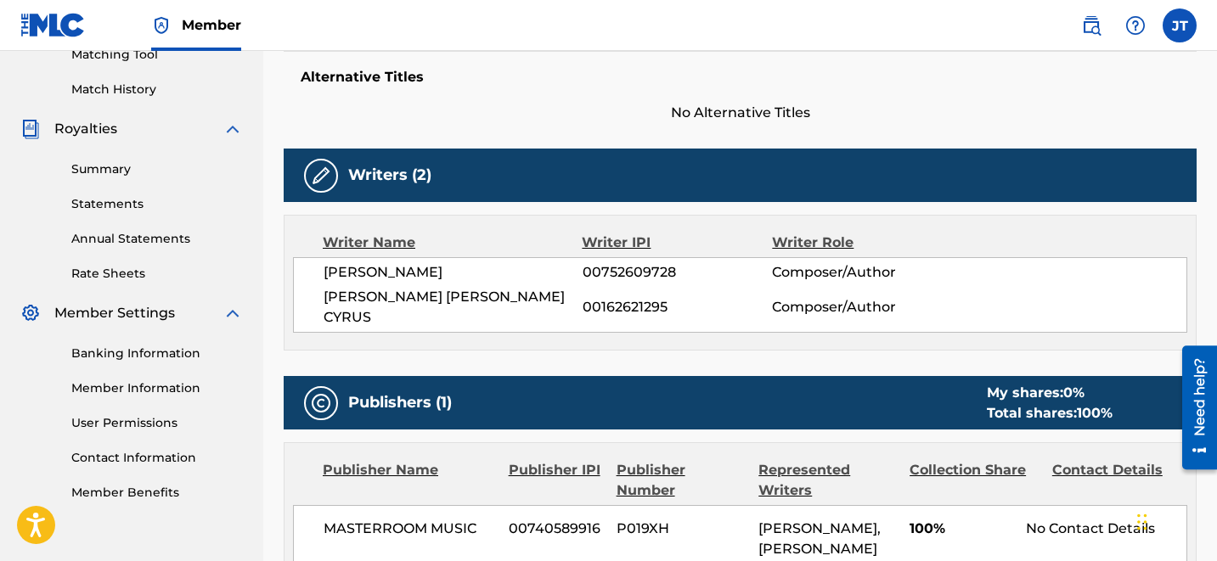
click at [820, 16] on nav "Member [PERSON_NAME] [PERSON_NAME] [PERSON_NAME][EMAIL_ADDRESS][DOMAIN_NAME] No…" at bounding box center [608, 25] width 1217 height 51
click at [850, 8] on nav "Member [PERSON_NAME] [PERSON_NAME] [PERSON_NAME][EMAIL_ADDRESS][DOMAIN_NAME] No…" at bounding box center [608, 25] width 1217 height 51
click at [828, 16] on nav "Member [PERSON_NAME] [PERSON_NAME] [PERSON_NAME][EMAIL_ADDRESS][DOMAIN_NAME] No…" at bounding box center [608, 25] width 1217 height 51
click at [1176, 25] on label at bounding box center [1180, 25] width 34 height 34
click at [1180, 25] on input "[PERSON_NAME] [PERSON_NAME][EMAIL_ADDRESS][DOMAIN_NAME] Notification Preference…" at bounding box center [1180, 25] width 0 height 0
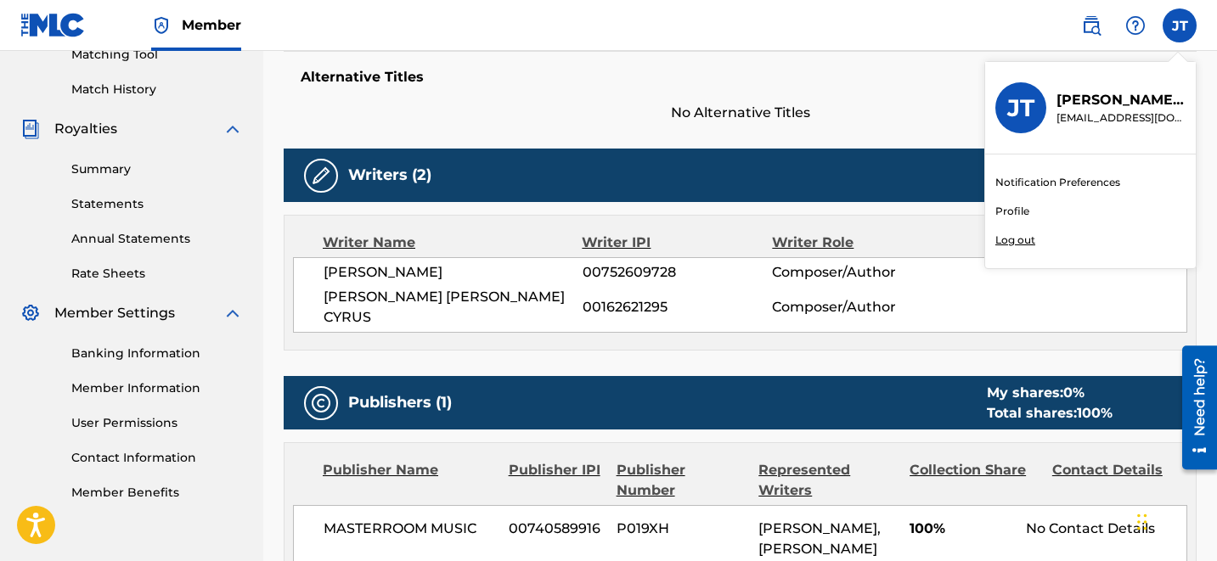
click at [922, 19] on nav "Member [PERSON_NAME] [PERSON_NAME] [PERSON_NAME][EMAIL_ADDRESS][DOMAIN_NAME] No…" at bounding box center [608, 25] width 1217 height 51
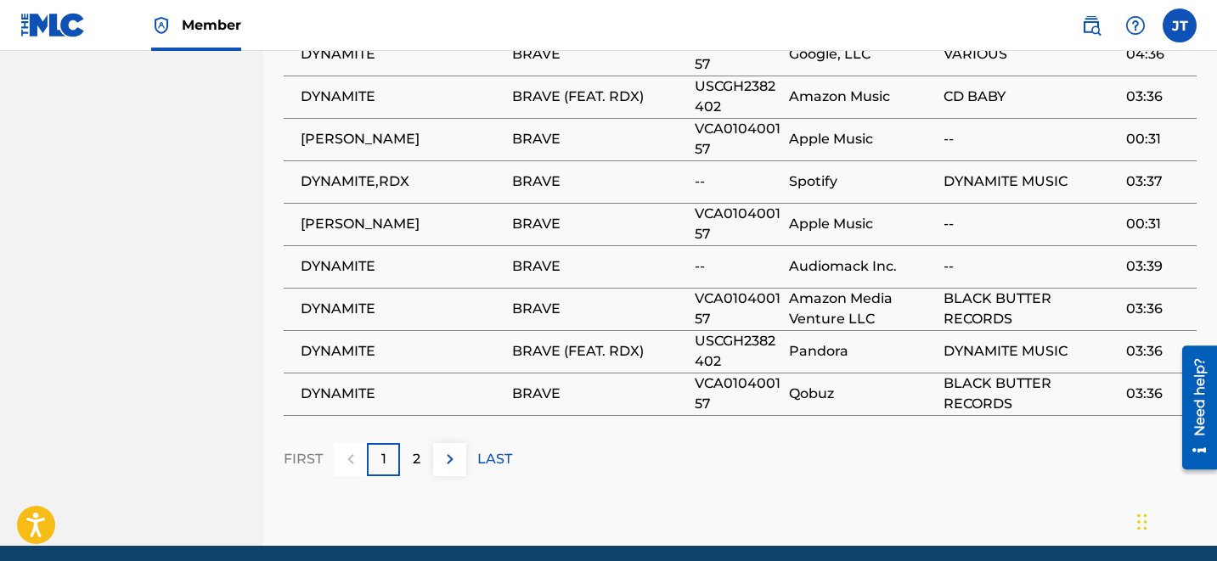
scroll to position [1238, 0]
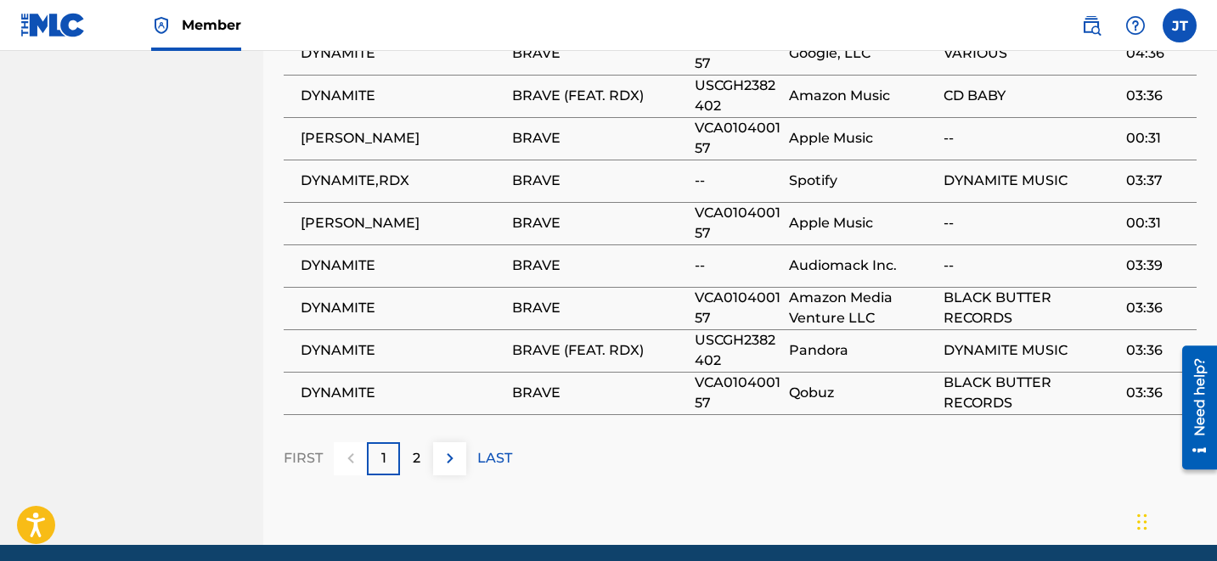
click at [424, 443] on div "2" at bounding box center [416, 459] width 33 height 33
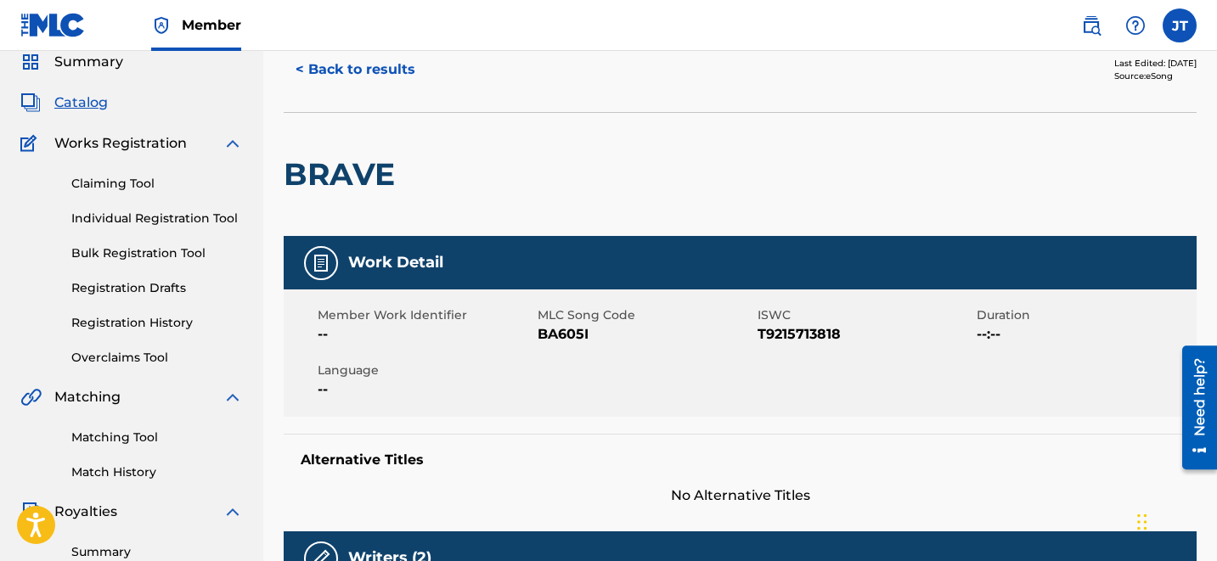
scroll to position [0, 0]
